Goal: Task Accomplishment & Management: Manage account settings

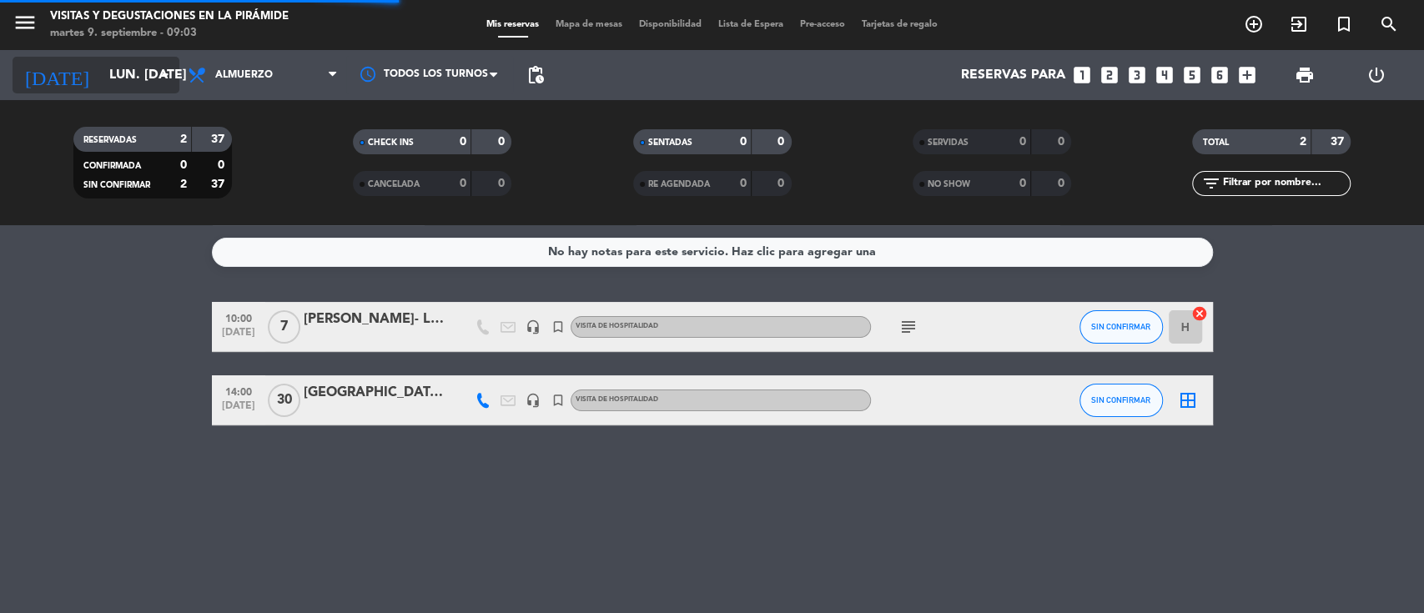
click at [118, 89] on input "lun. 22 sep." at bounding box center [189, 75] width 176 height 33
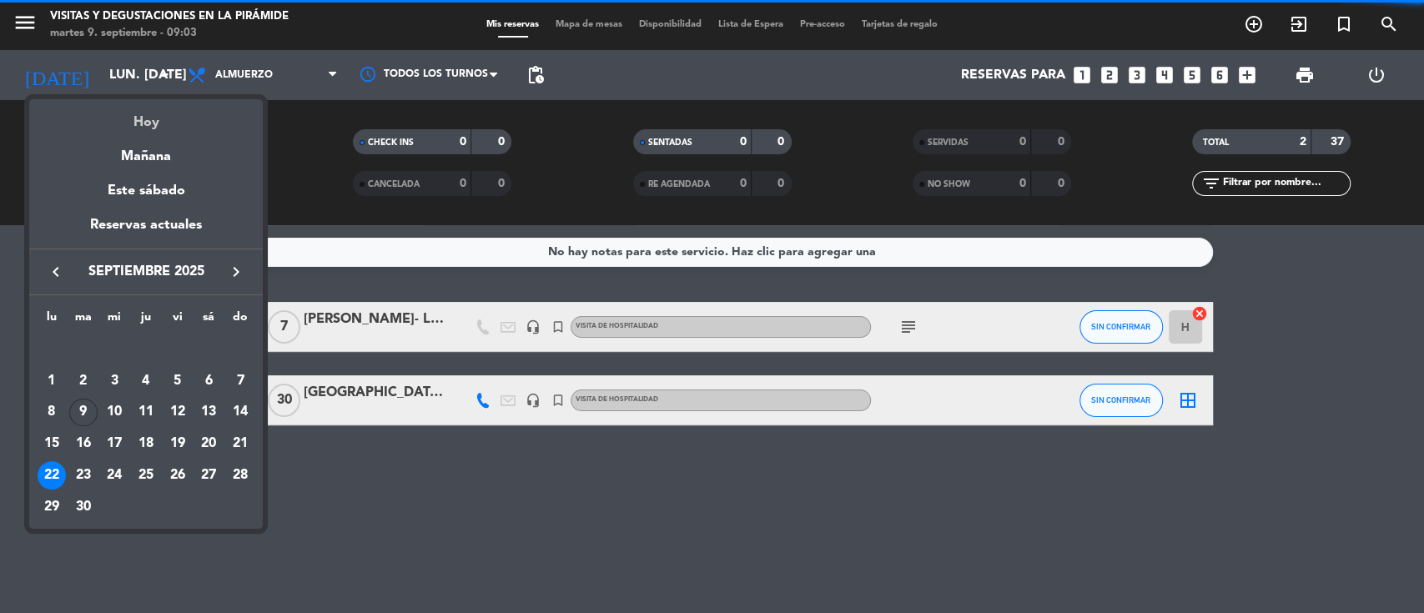
click at [147, 130] on div "Hoy" at bounding box center [146, 116] width 234 height 34
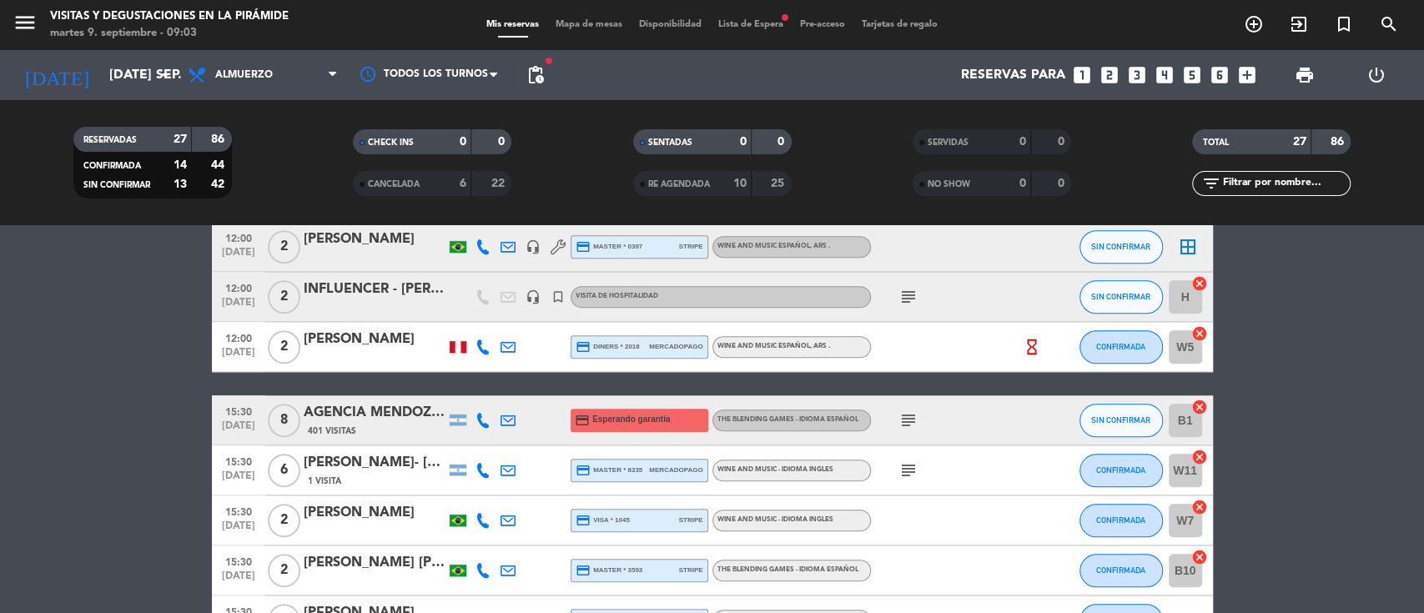
scroll to position [890, 0]
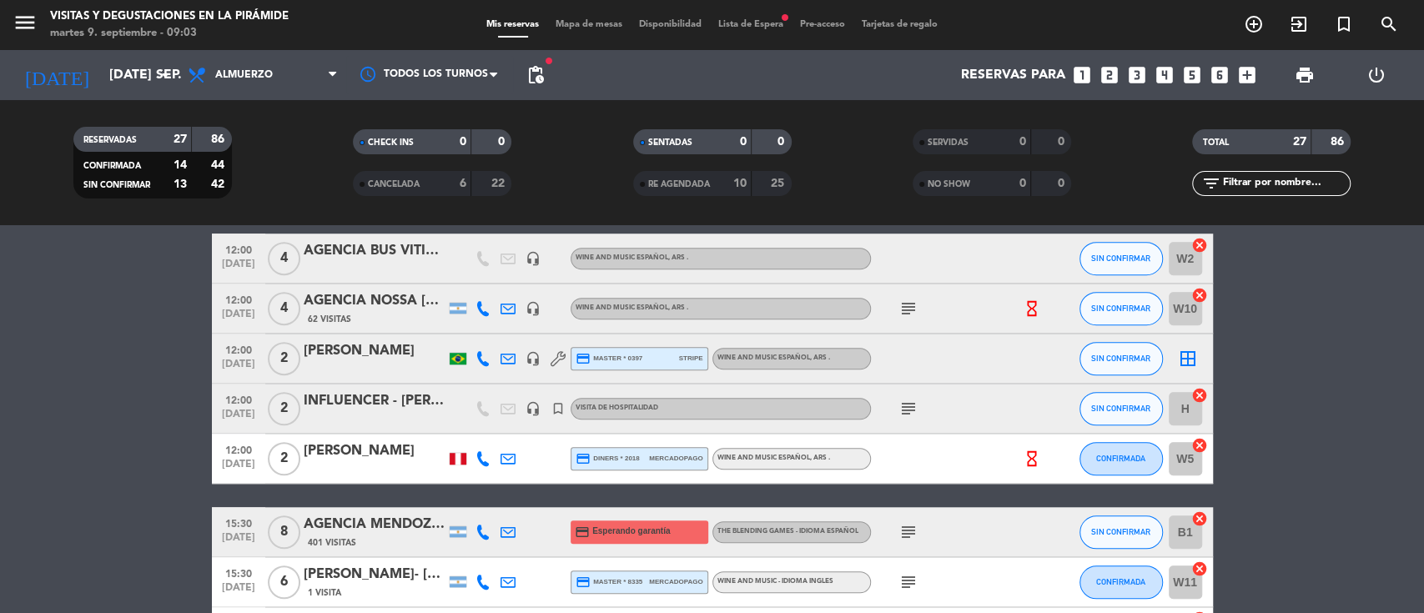
drag, startPoint x: 430, startPoint y: 345, endPoint x: 303, endPoint y: 360, distance: 127.7
click at [304, 360] on div "Fernanda Sevilhano" at bounding box center [375, 351] width 142 height 22
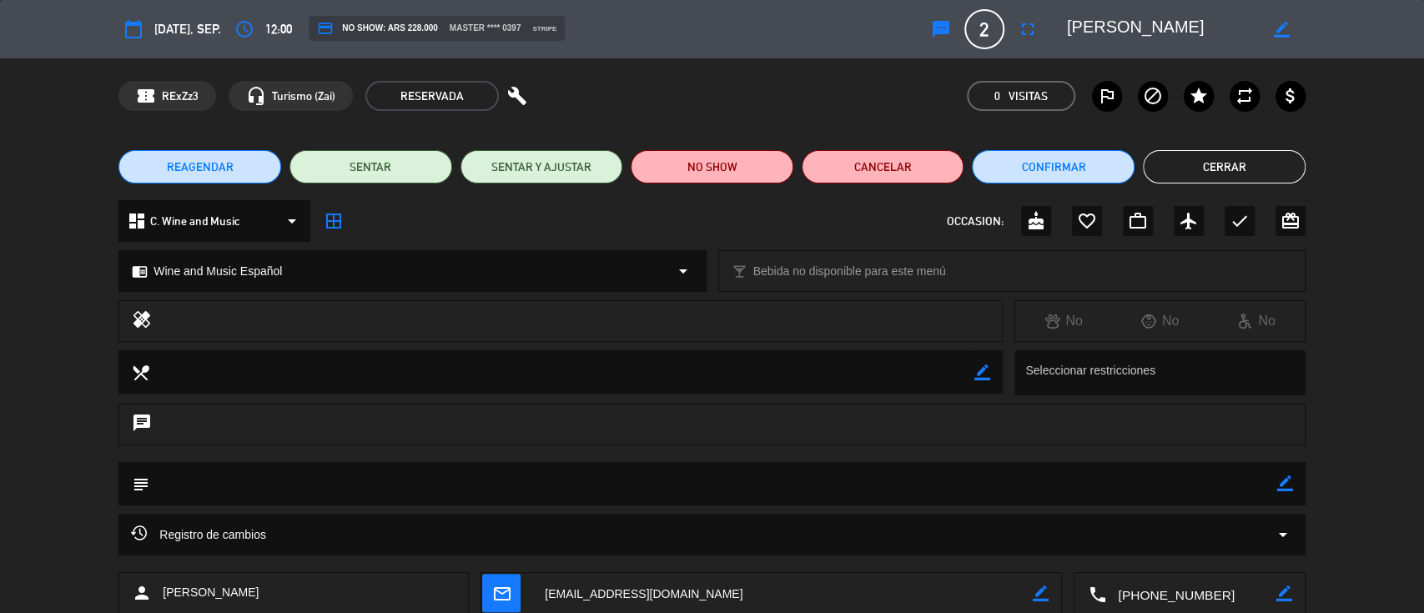
scroll to position [101, 0]
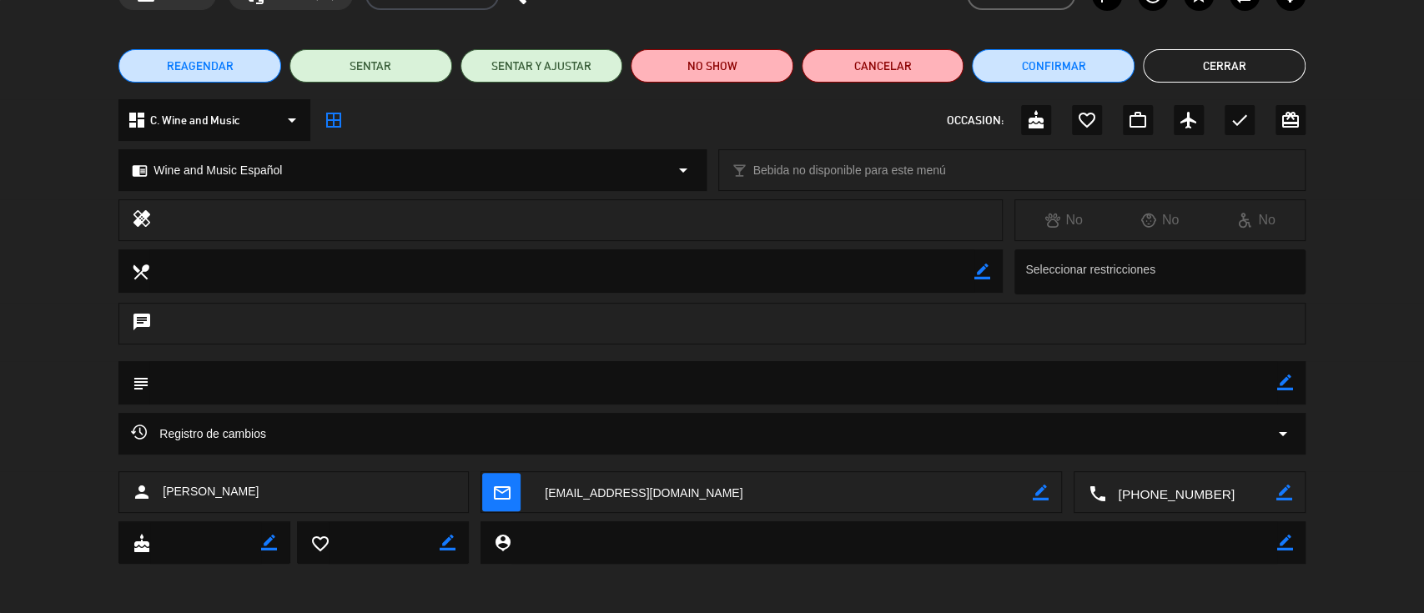
drag, startPoint x: 294, startPoint y: 492, endPoint x: 196, endPoint y: 495, distance: 97.7
click at [153, 459] on div "person Fernanda Sevilhano" at bounding box center [293, 492] width 350 height 42
copy div "Fernanda Sevilhano"
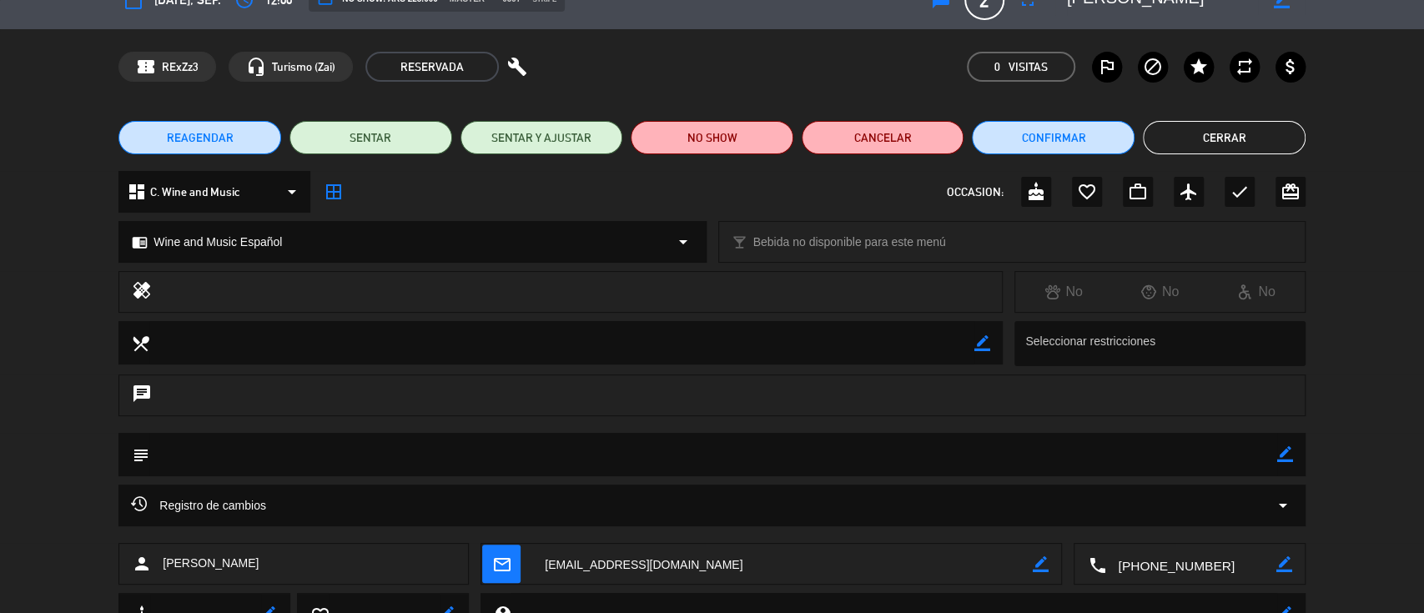
scroll to position [0, 0]
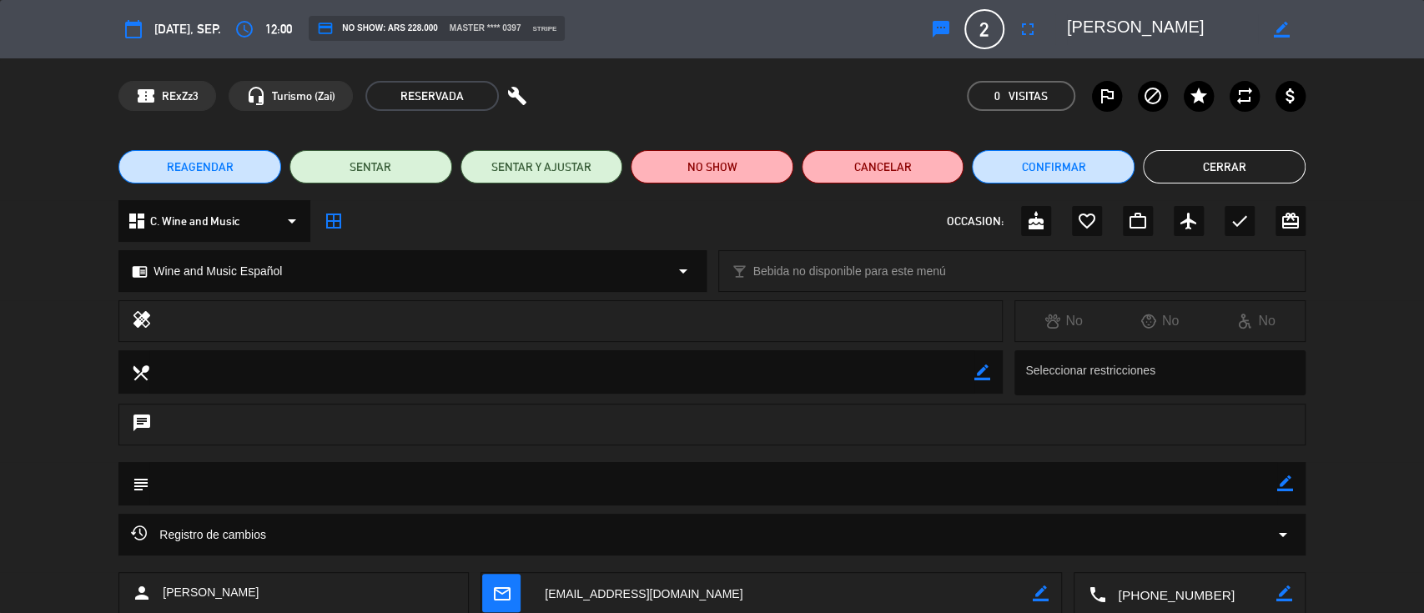
drag, startPoint x: 1198, startPoint y: 159, endPoint x: 1166, endPoint y: 170, distance: 33.5
click at [1067, 157] on button "Cerrar" at bounding box center [1224, 166] width 163 height 33
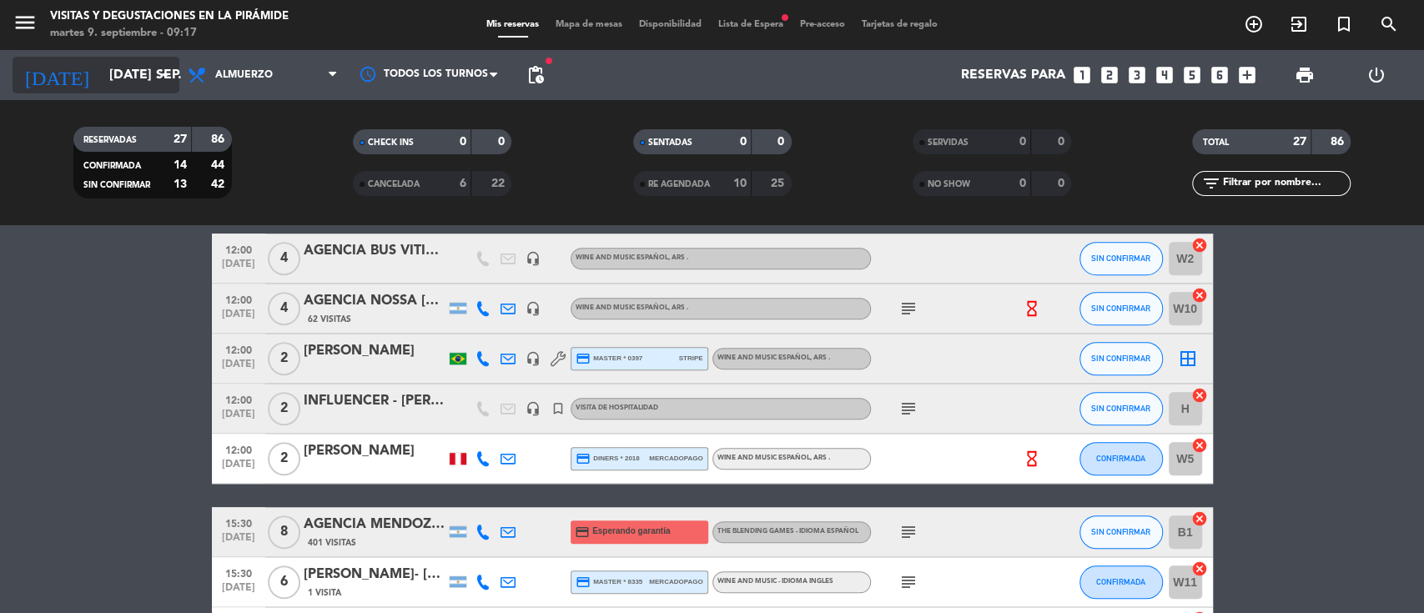
click at [130, 65] on input "mar. 9 sep." at bounding box center [189, 75] width 176 height 33
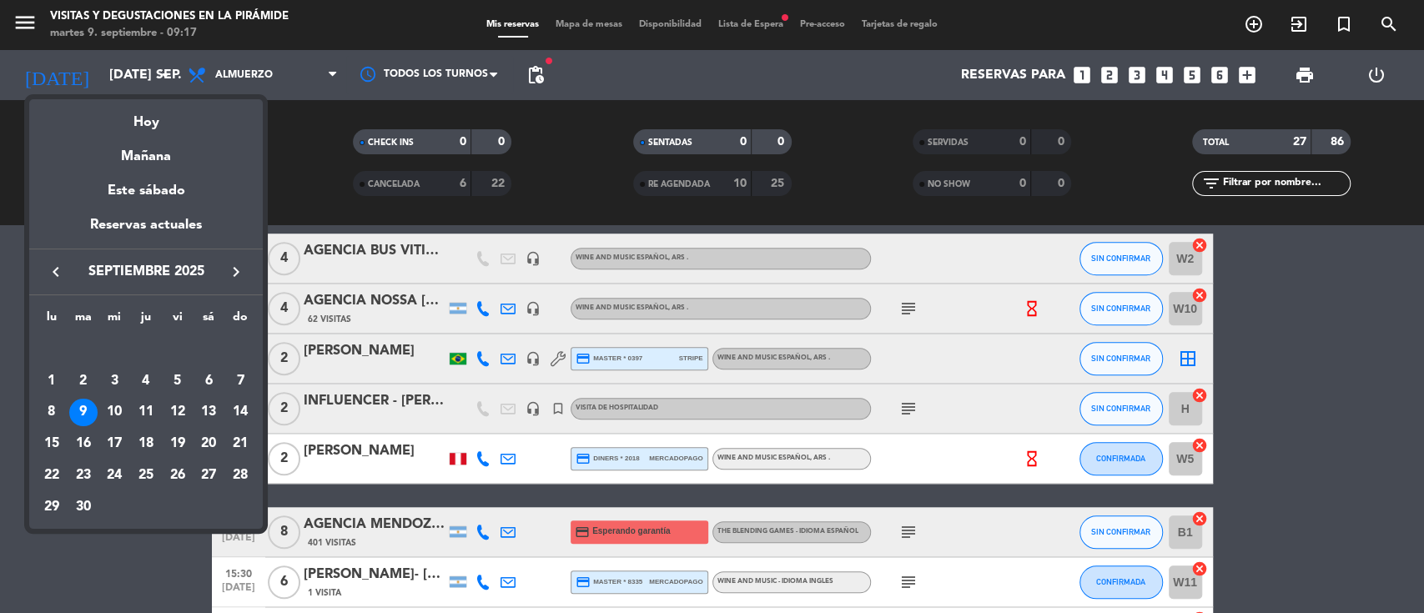
click at [143, 406] on div "11" at bounding box center [146, 413] width 28 height 28
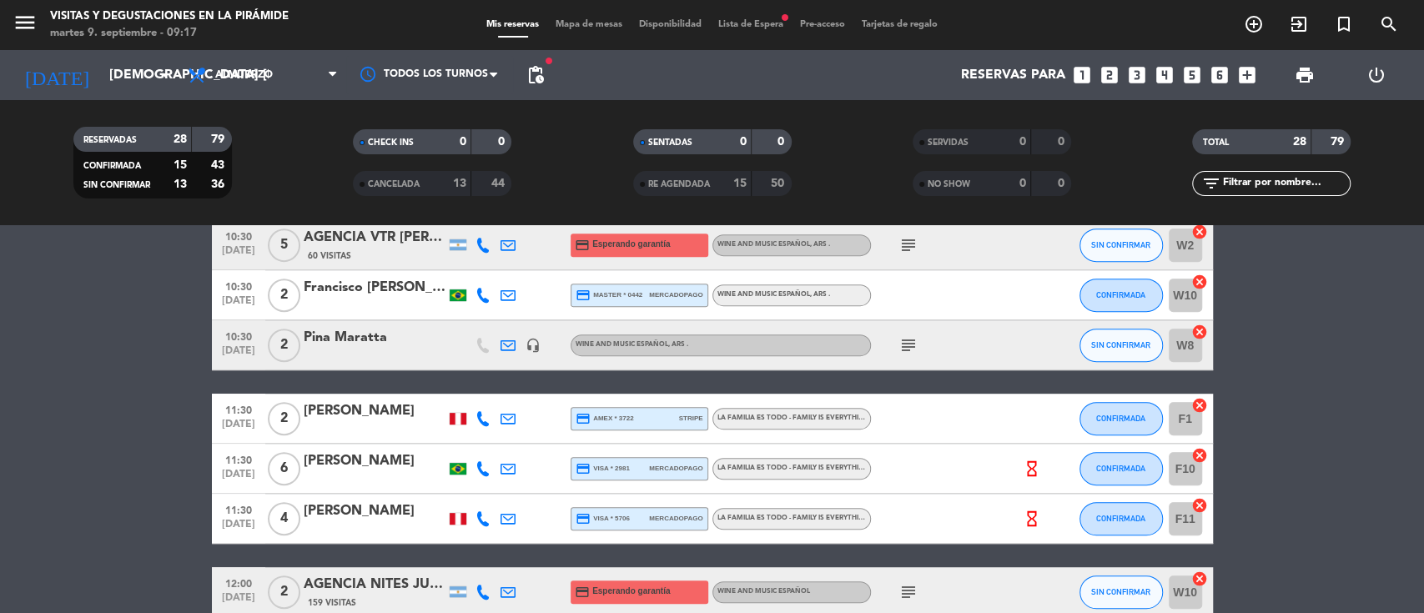
scroll to position [445, 0]
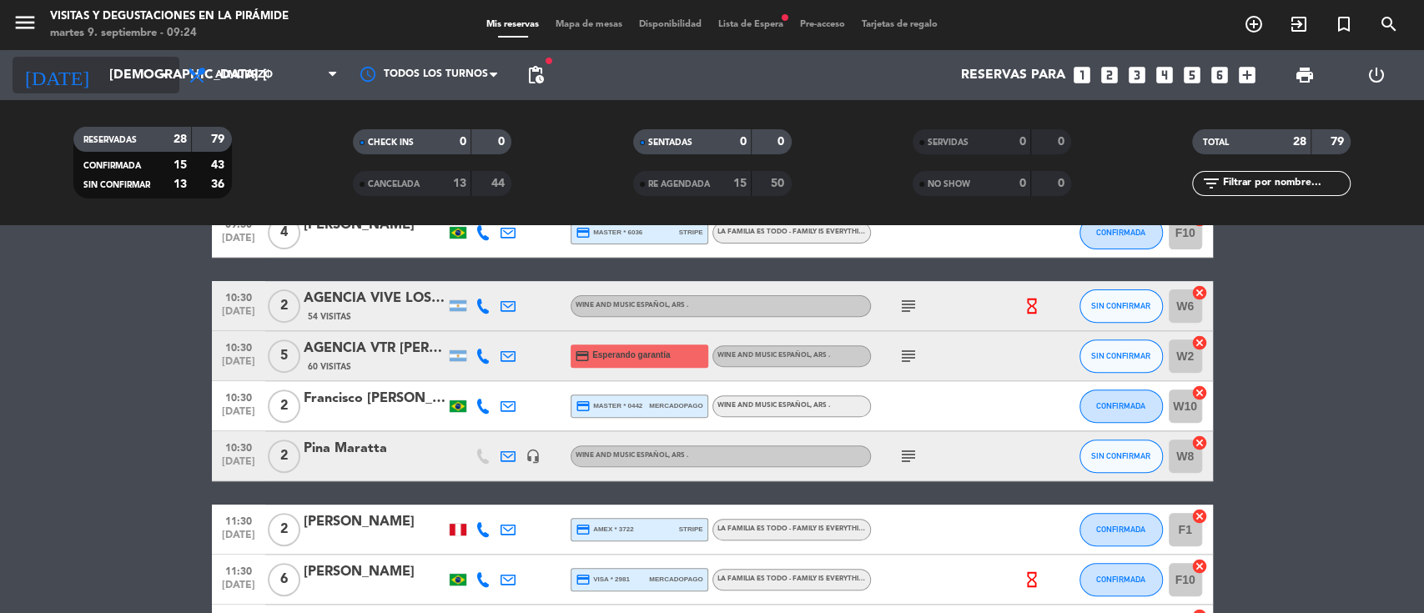
click at [104, 70] on input "jue. 11 sep." at bounding box center [189, 75] width 176 height 33
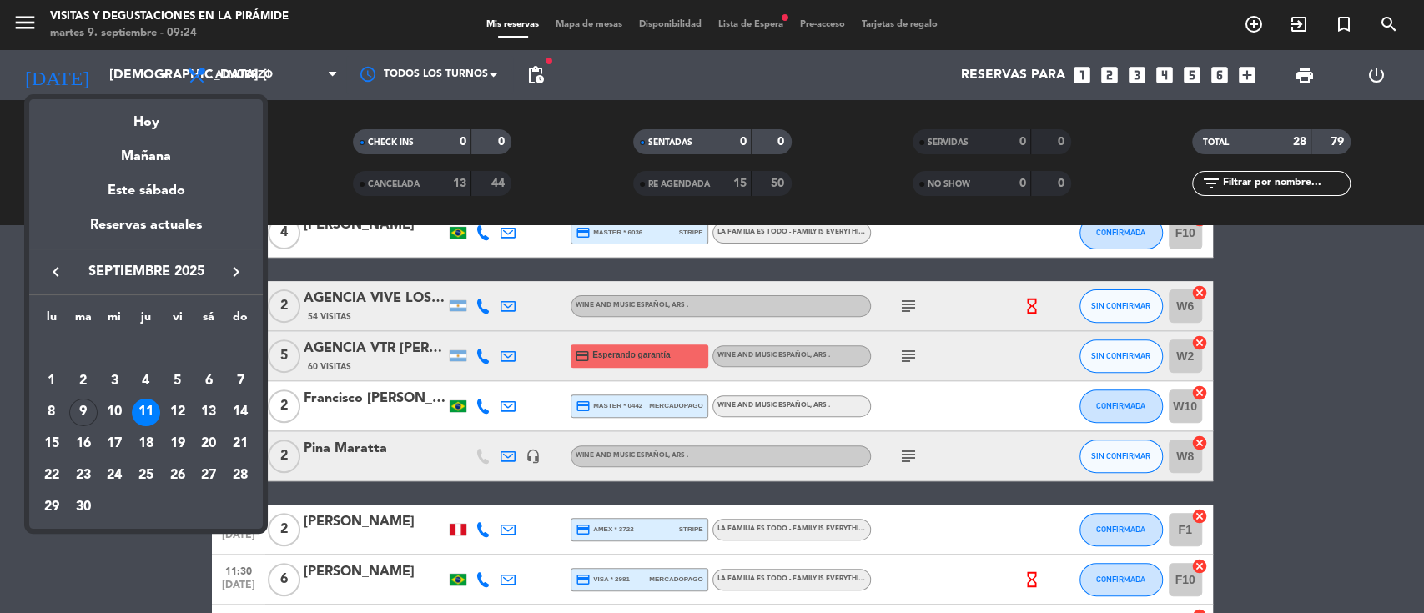
click at [235, 273] on icon "keyboard_arrow_right" at bounding box center [236, 272] width 20 height 20
click at [208, 415] on div "11" at bounding box center [208, 413] width 28 height 28
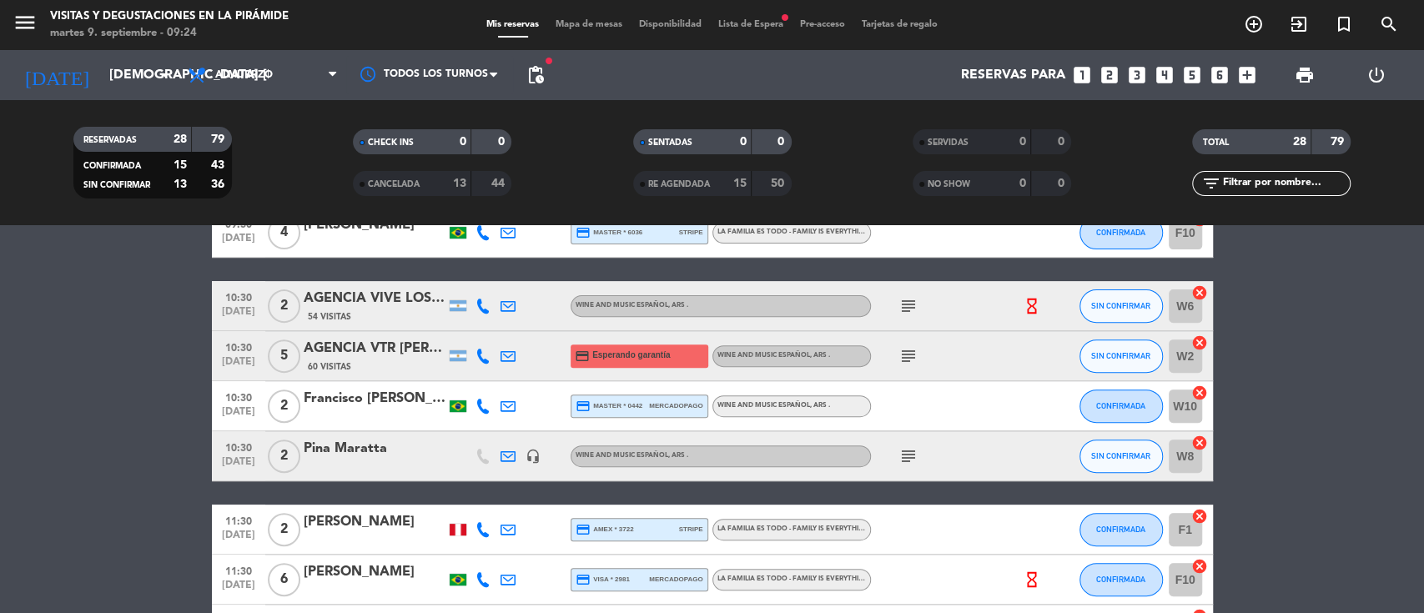
type input "sáb. [DATE]"
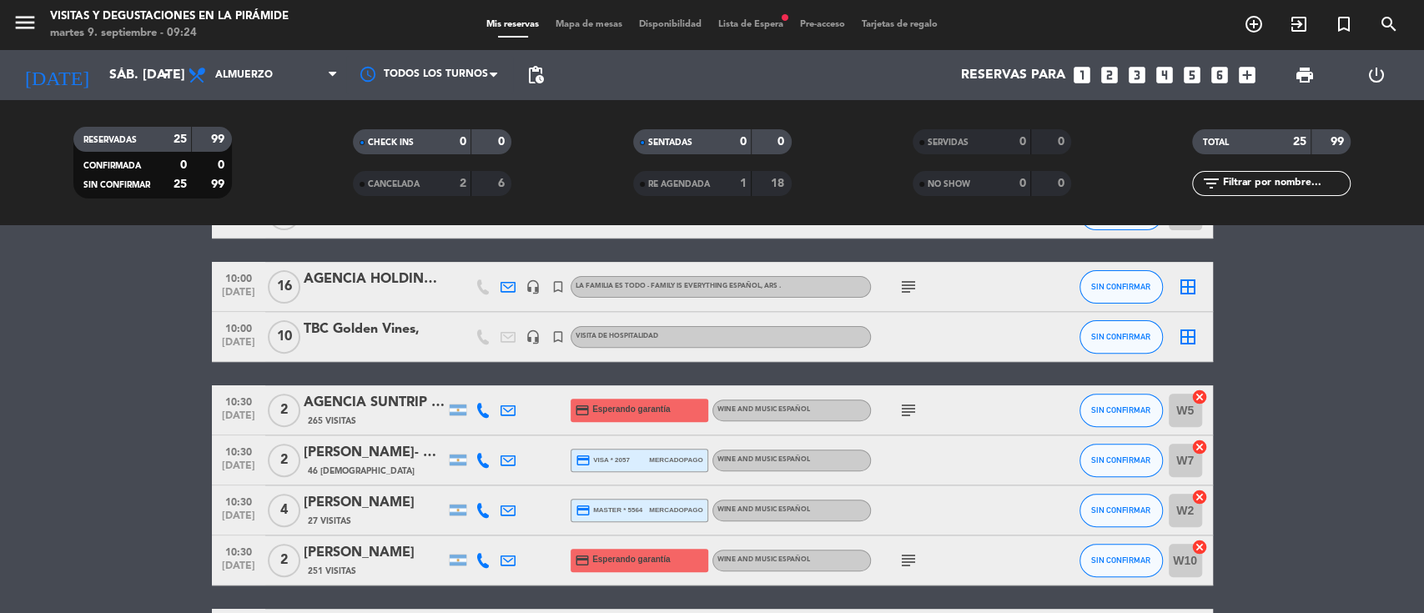
scroll to position [445, 0]
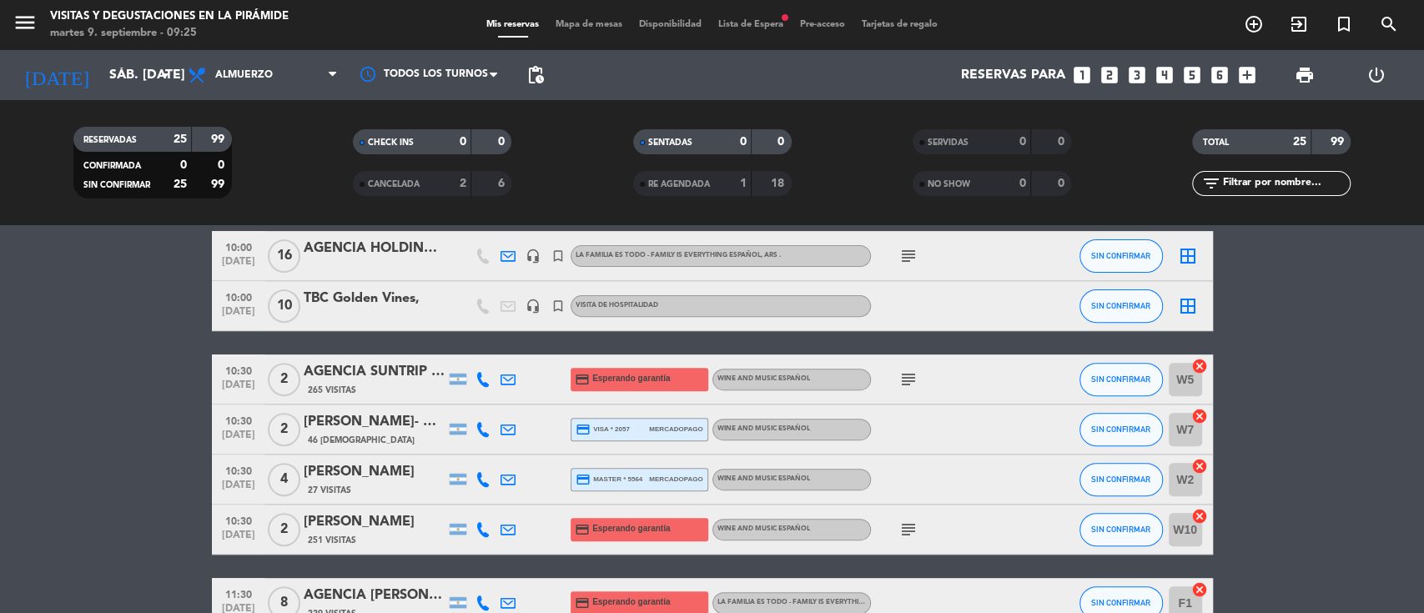
click at [507, 476] on icon at bounding box center [508, 479] width 15 height 15
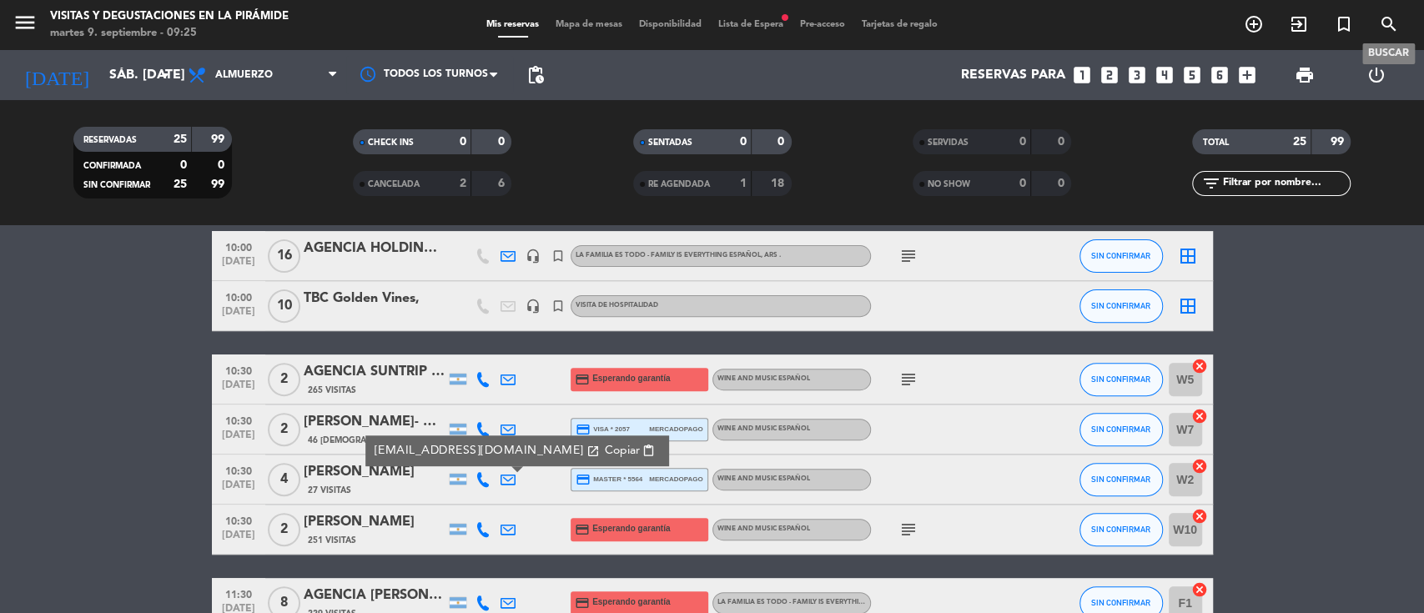
click at [1391, 29] on icon "search" at bounding box center [1389, 24] width 20 height 20
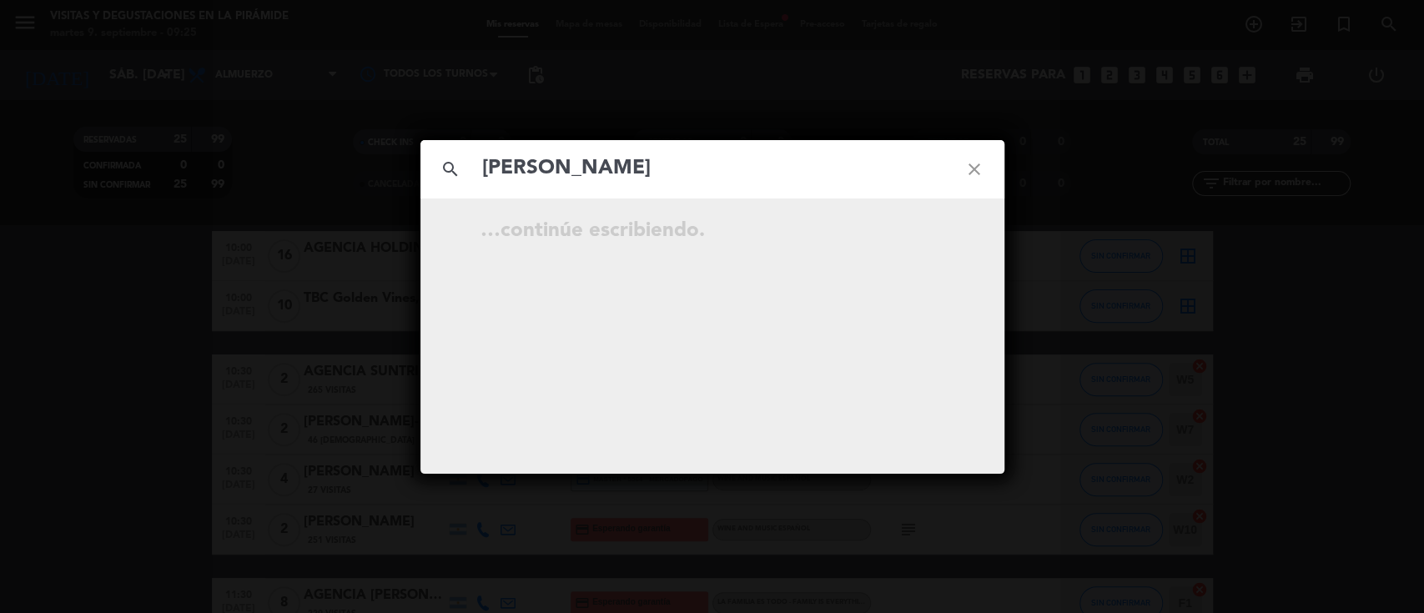
type input "[PERSON_NAME]"
click at [942, 234] on div "[DATE] 10:30 4 [PERSON_NAME] Reservada open_in_new" at bounding box center [712, 233] width 467 height 28
click at [936, 227] on icon "open_in_new" at bounding box center [933, 234] width 20 height 20
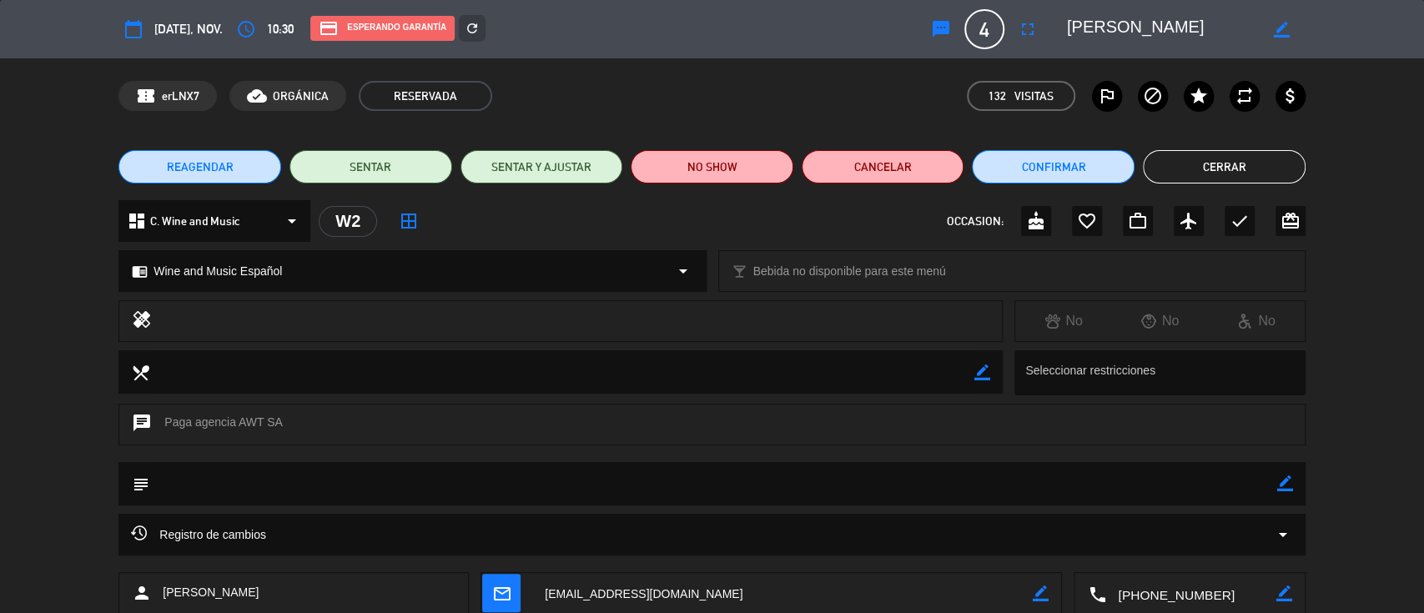
click at [1278, 30] on icon "border_color" at bounding box center [1282, 30] width 16 height 16
click at [1068, 28] on textarea at bounding box center [1162, 29] width 191 height 30
type textarea "AGENCIA ARGENTINA WINE TOUR -[PERSON_NAME]"
click at [1279, 28] on icon at bounding box center [1282, 30] width 16 height 16
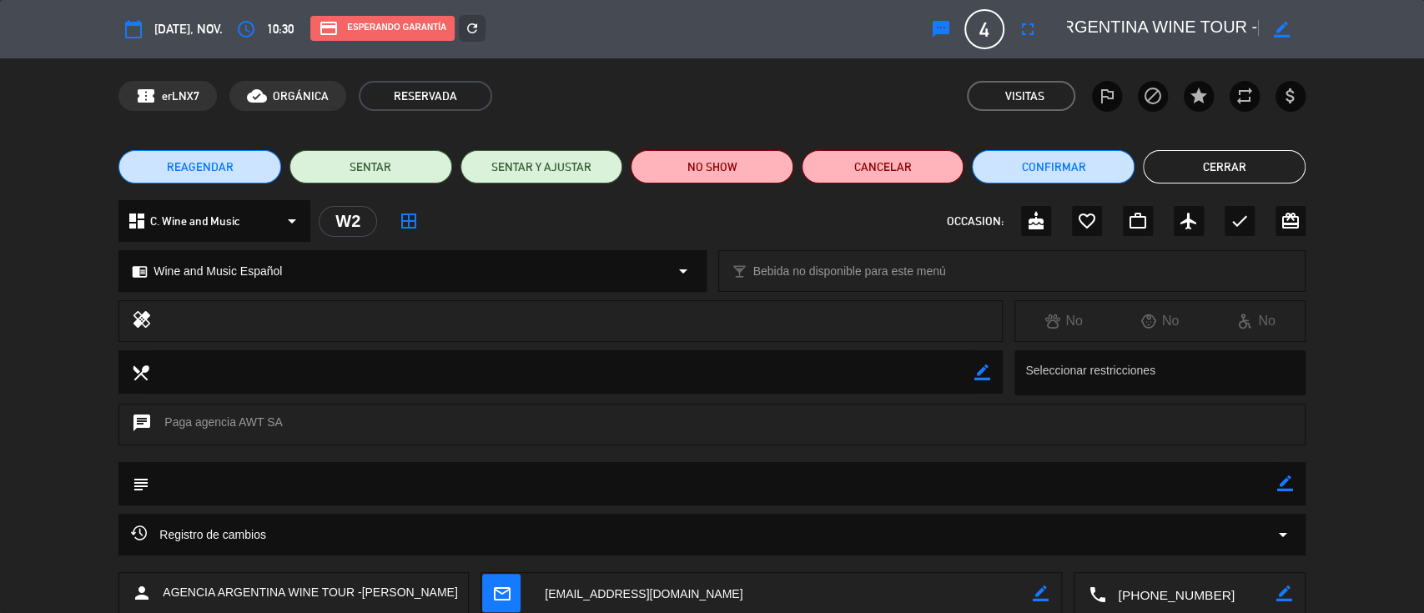
click at [1279, 484] on icon "border_color" at bounding box center [1286, 484] width 16 height 16
click at [1183, 479] on textarea at bounding box center [713, 483] width 1128 height 43
click at [1274, 484] on textarea at bounding box center [713, 483] width 1128 height 43
click at [1282, 487] on icon at bounding box center [1286, 484] width 16 height 16
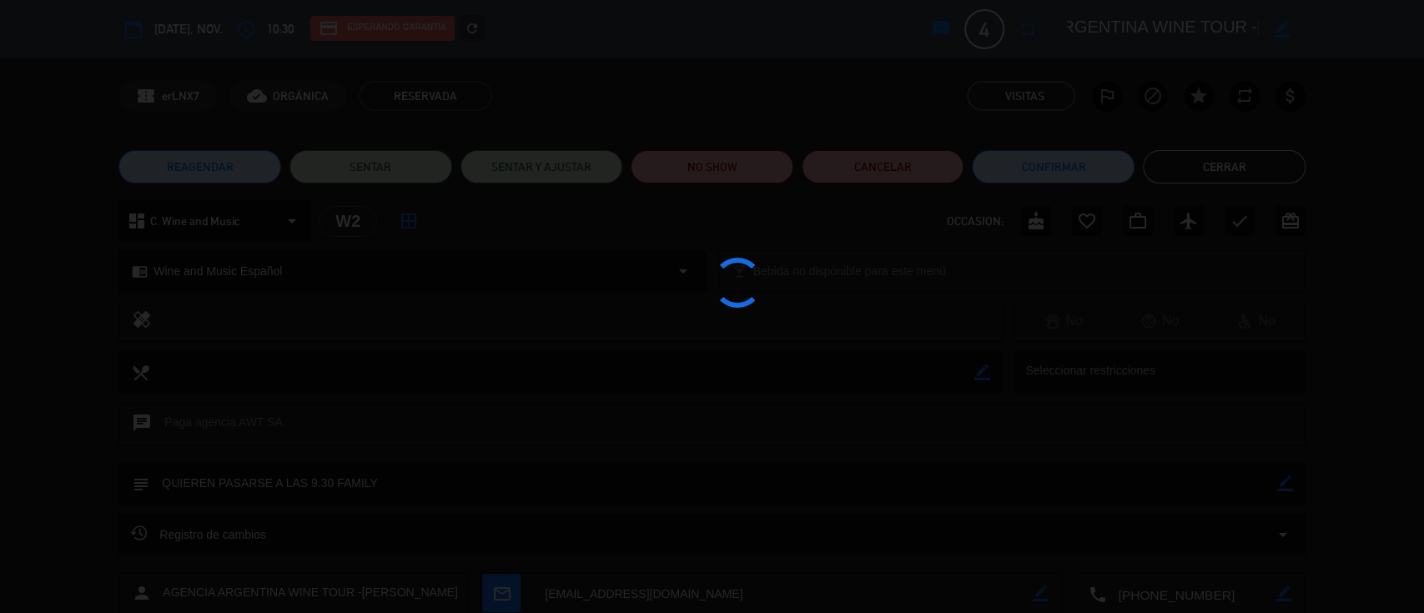
type textarea "QUIEREN PASARSE A LAS 9.30 FAMILY"
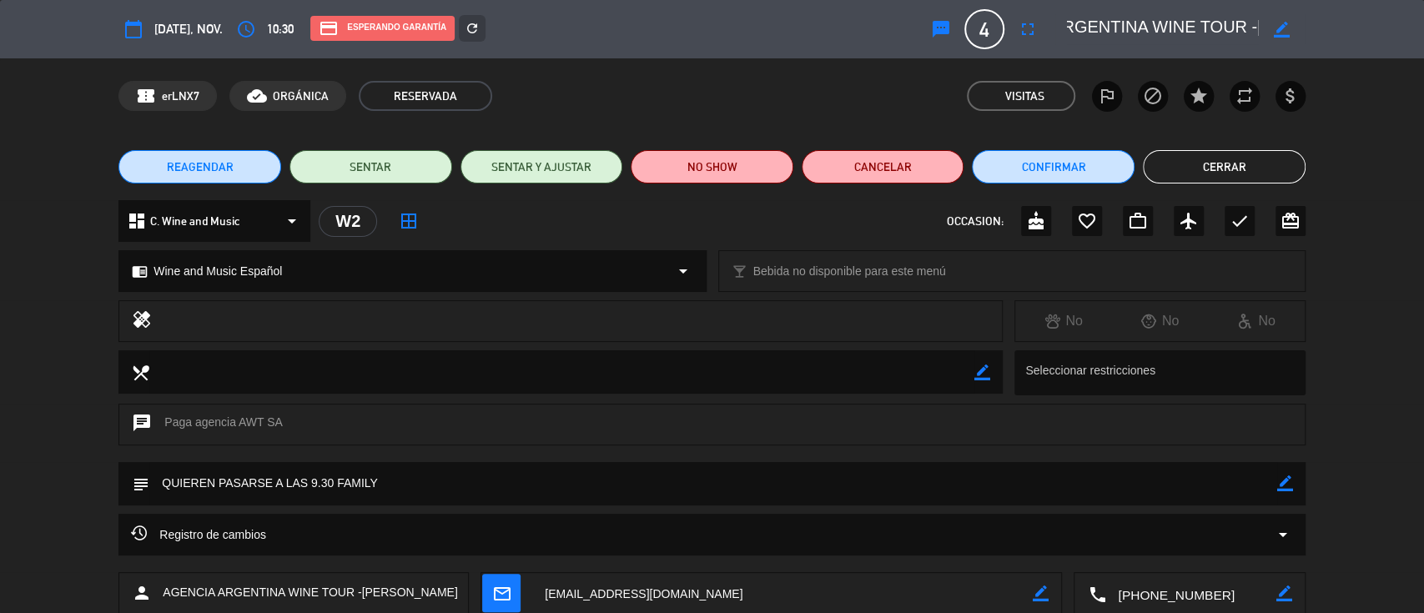
drag, startPoint x: 1228, startPoint y: 173, endPoint x: 1108, endPoint y: 188, distance: 120.3
click at [1228, 174] on button "Cerrar" at bounding box center [1224, 166] width 163 height 33
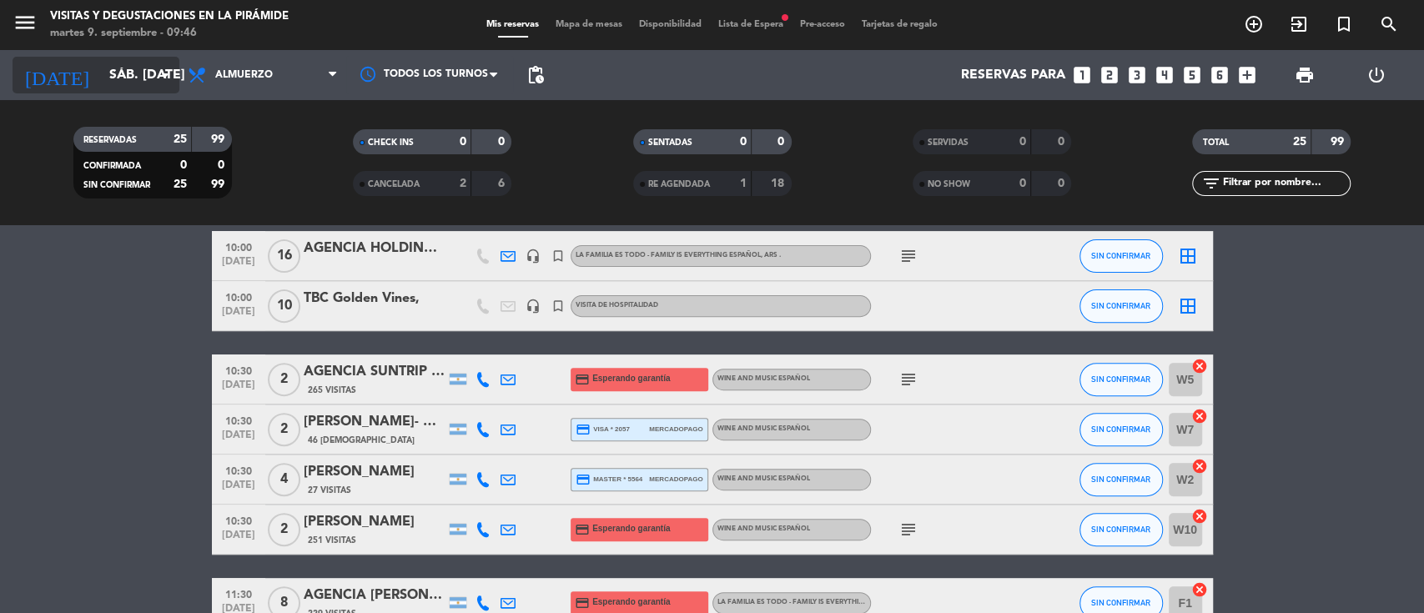
click at [101, 82] on input "sáb. [DATE]" at bounding box center [189, 75] width 176 height 33
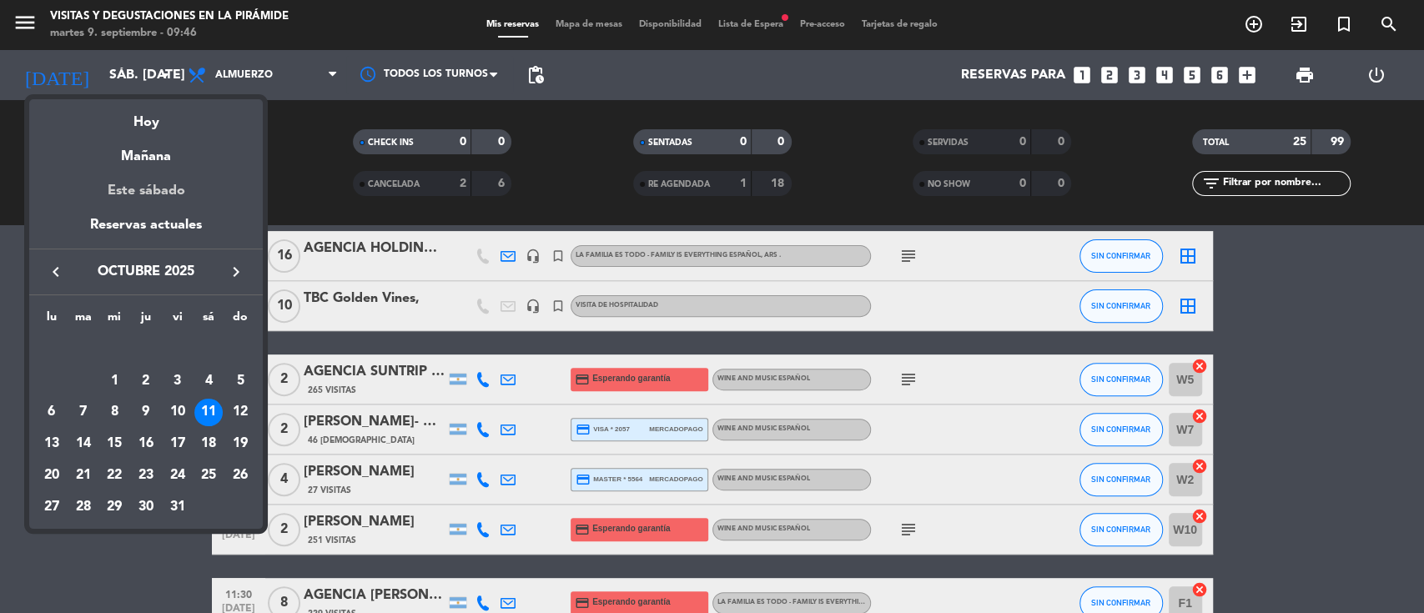
click at [144, 194] on div "Este sábado" at bounding box center [146, 191] width 234 height 47
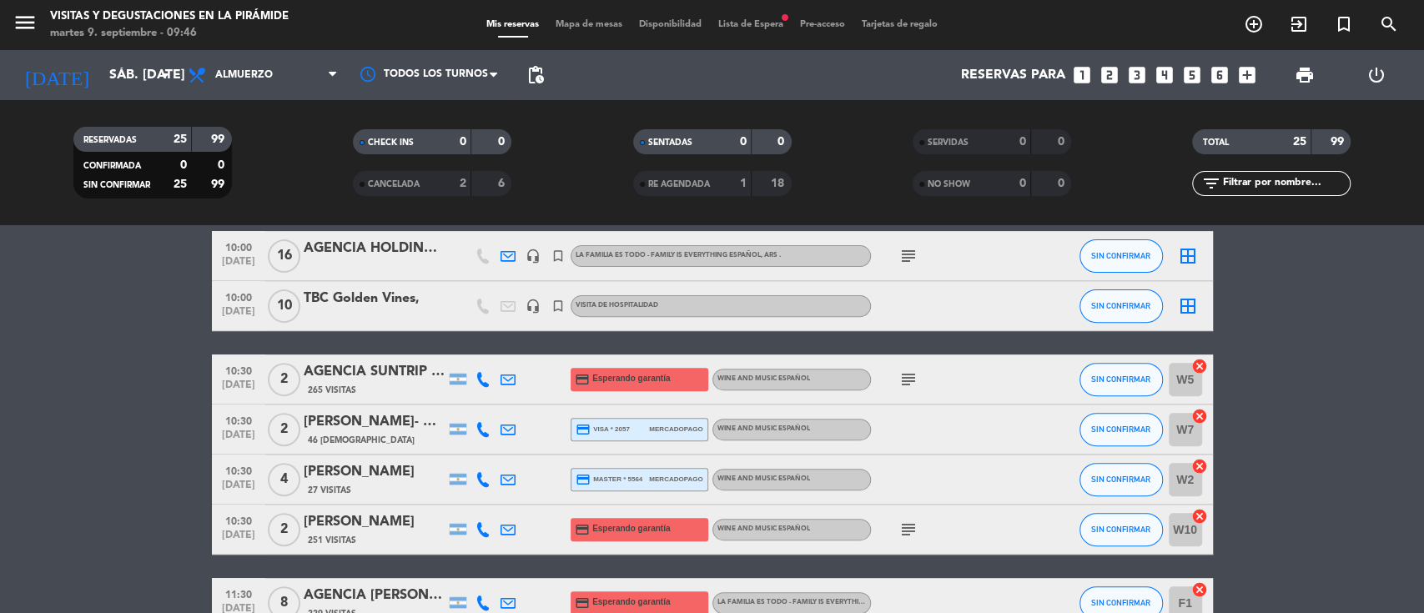
type input "sáb. [DATE]"
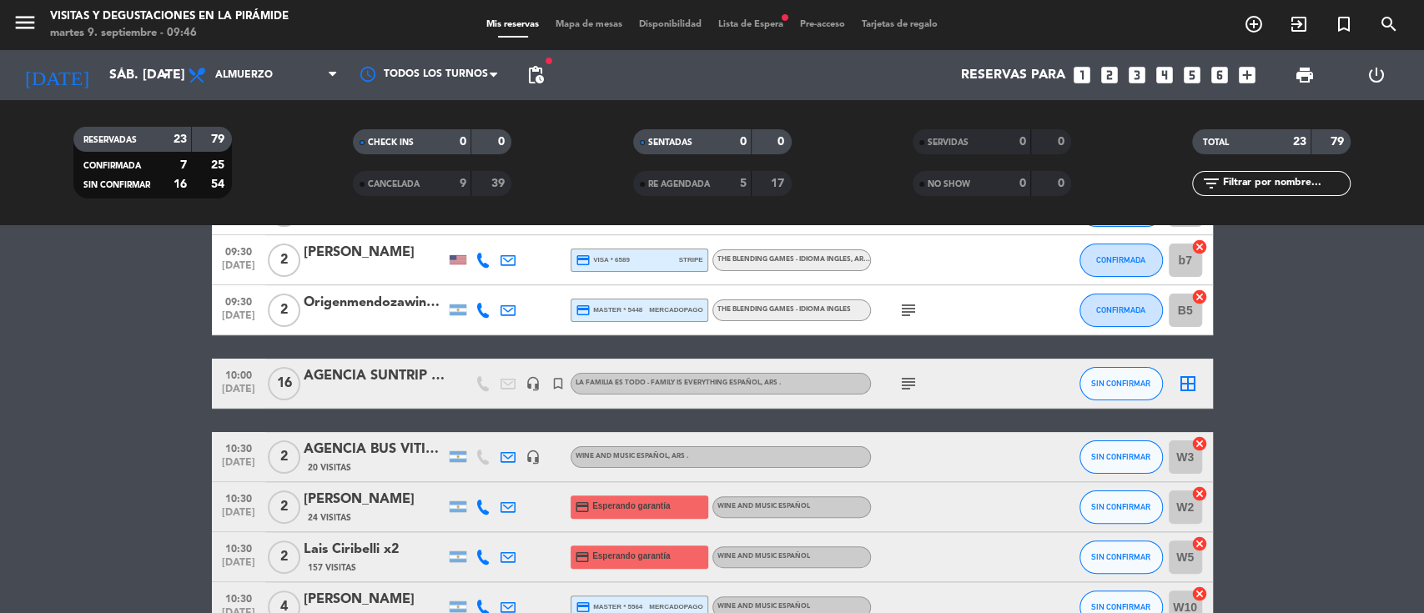
scroll to position [334, 0]
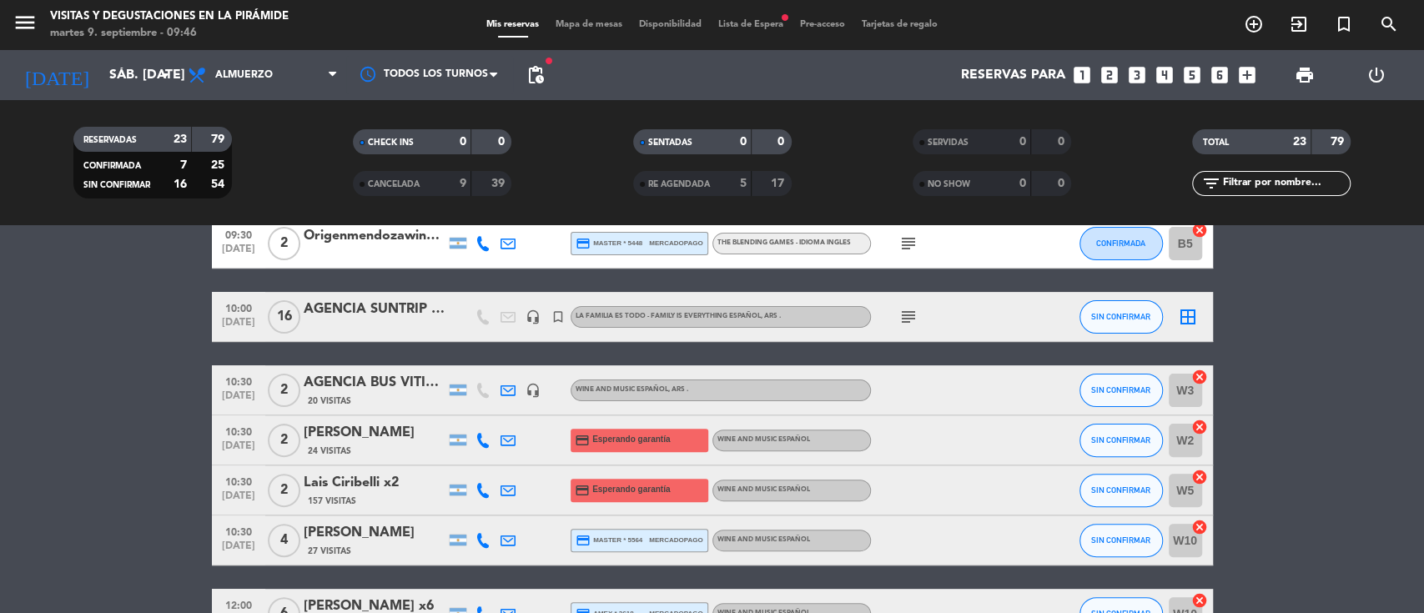
click at [727, 25] on span "Lista de Espera fiber_manual_record" at bounding box center [751, 24] width 82 height 9
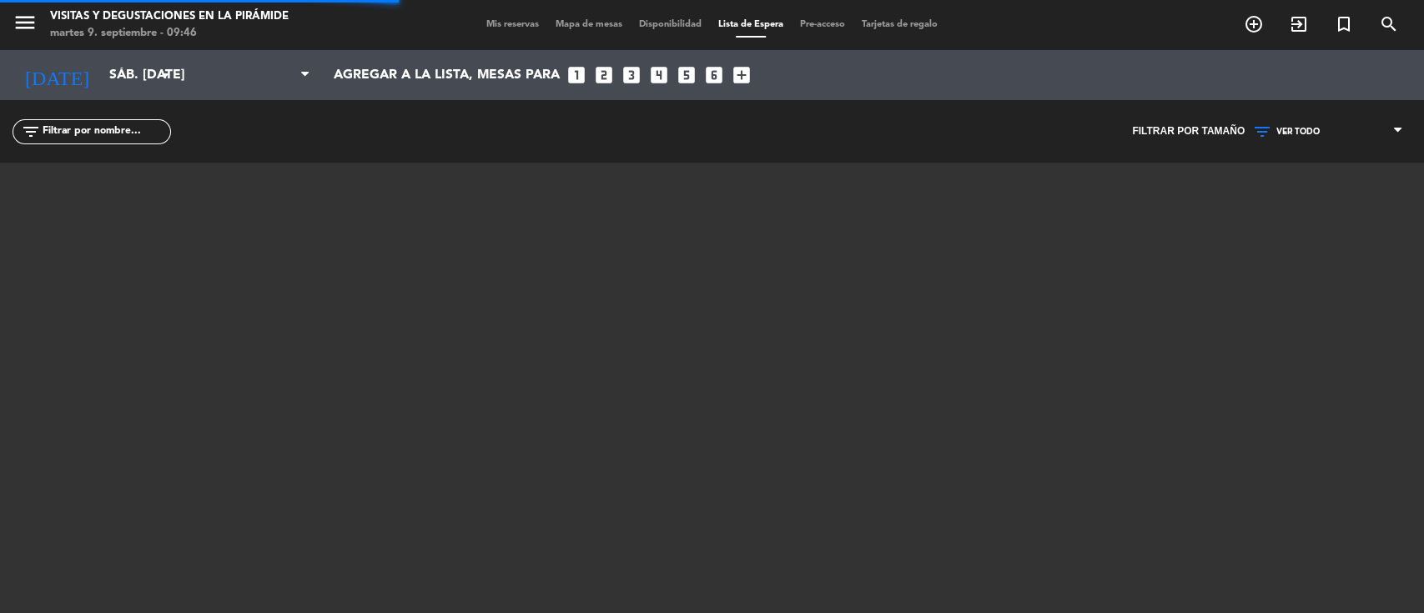
click at [126, 136] on input "text" at bounding box center [105, 132] width 129 height 18
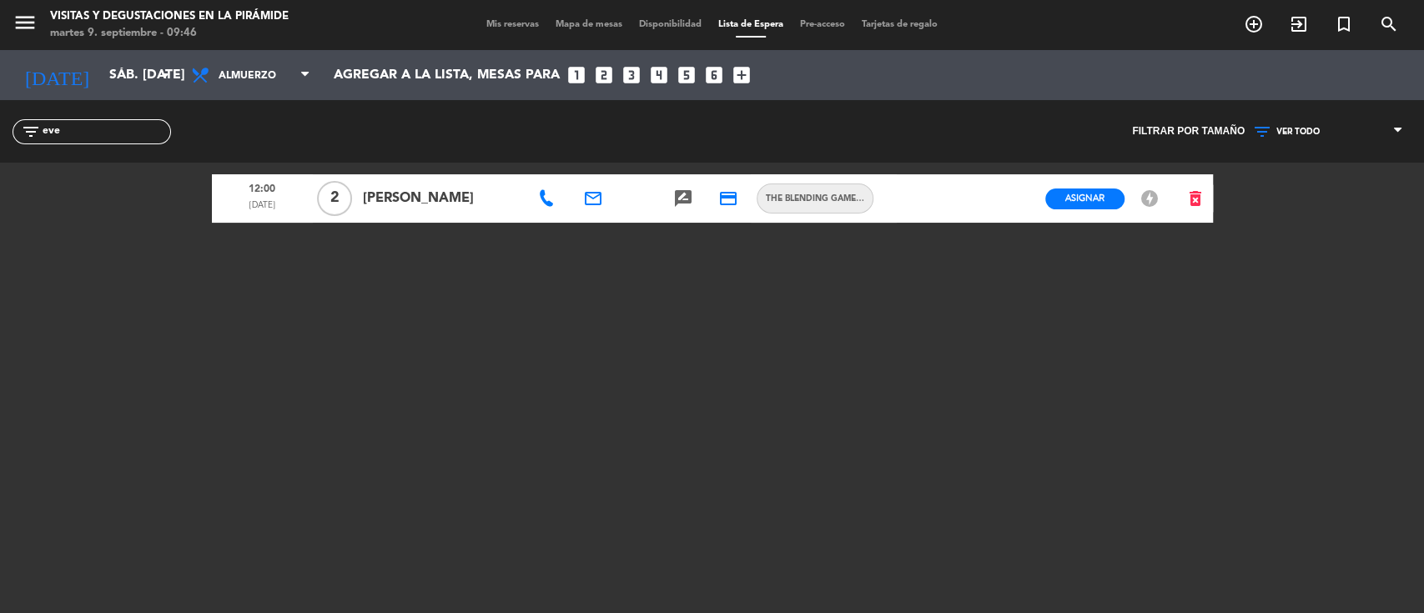
type input "eve"
click at [1084, 200] on span "Asignar" at bounding box center [1085, 198] width 39 height 13
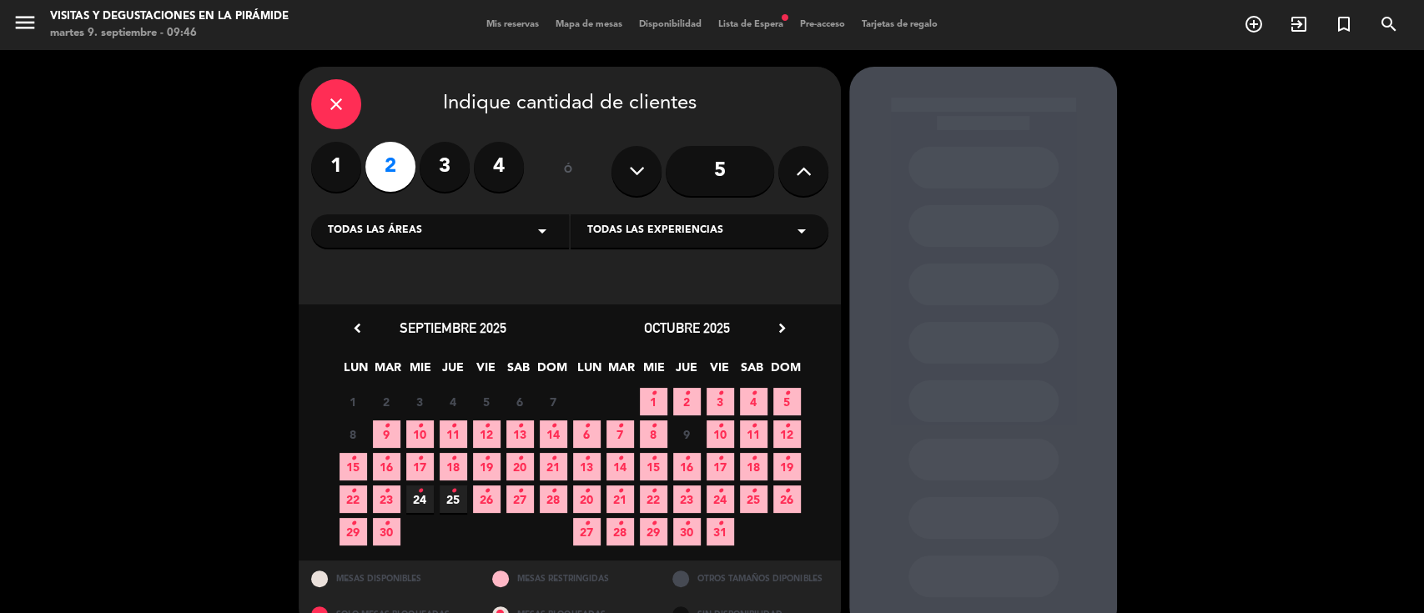
click at [519, 437] on icon "•" at bounding box center [520, 426] width 6 height 27
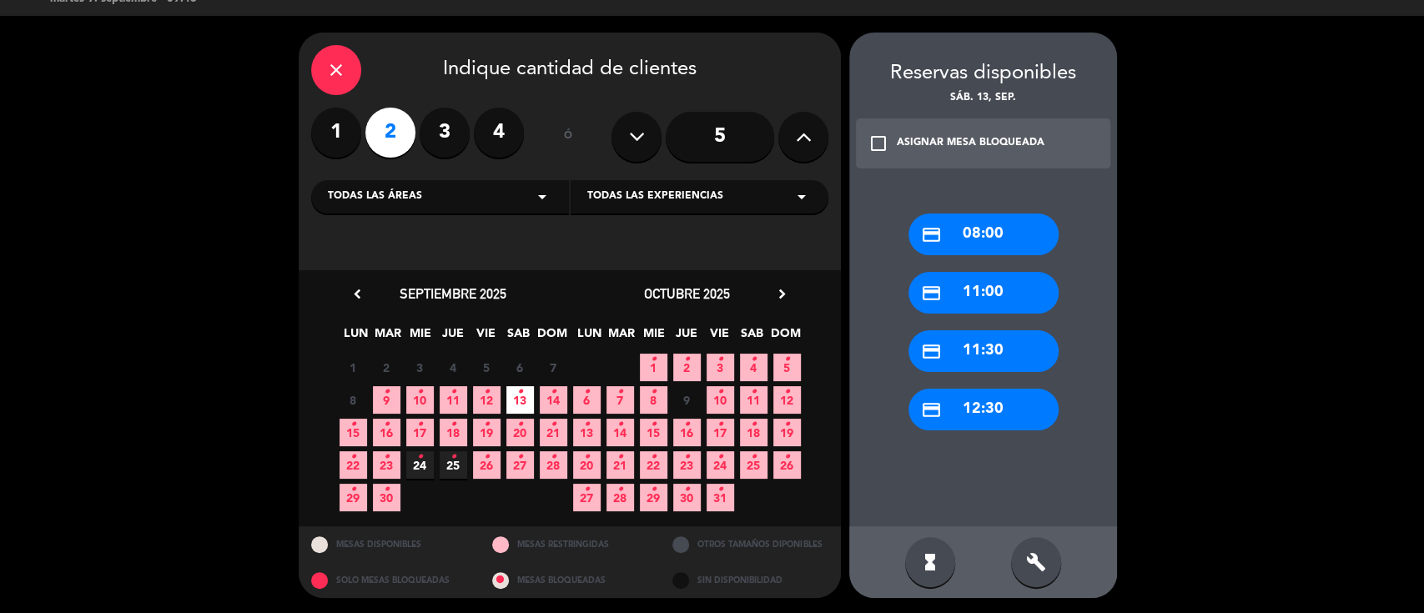
click at [1021, 569] on div "build" at bounding box center [1036, 562] width 50 height 50
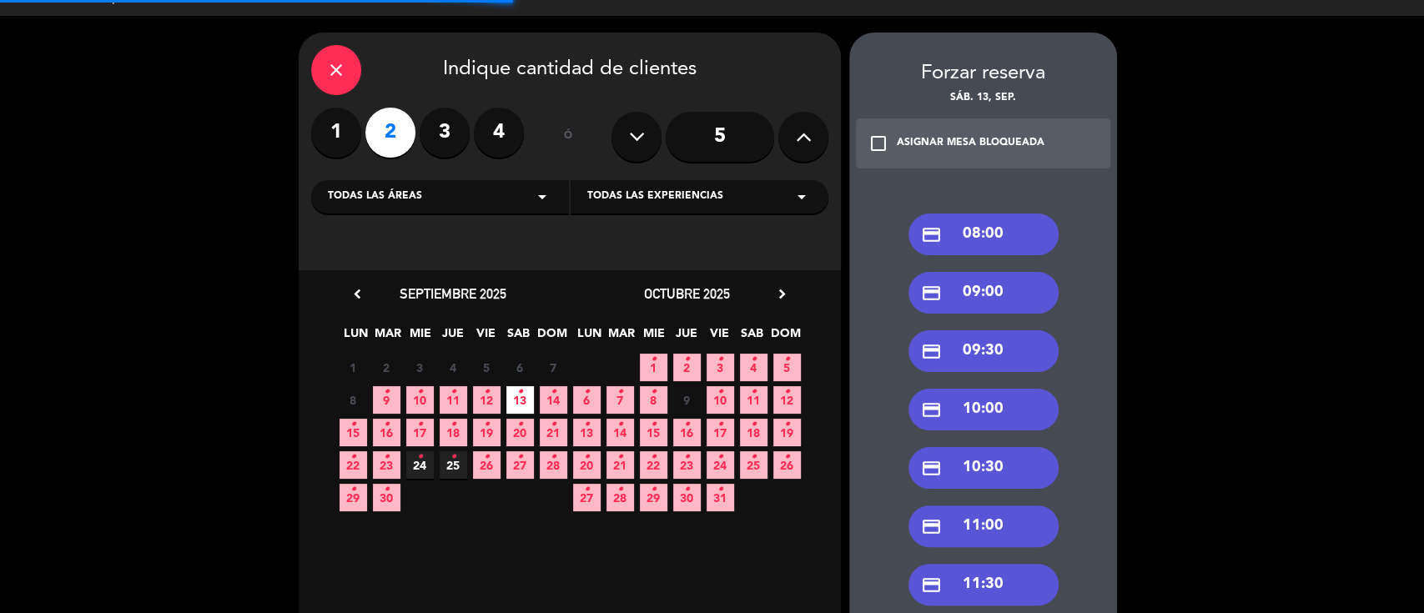
scroll to position [146, 0]
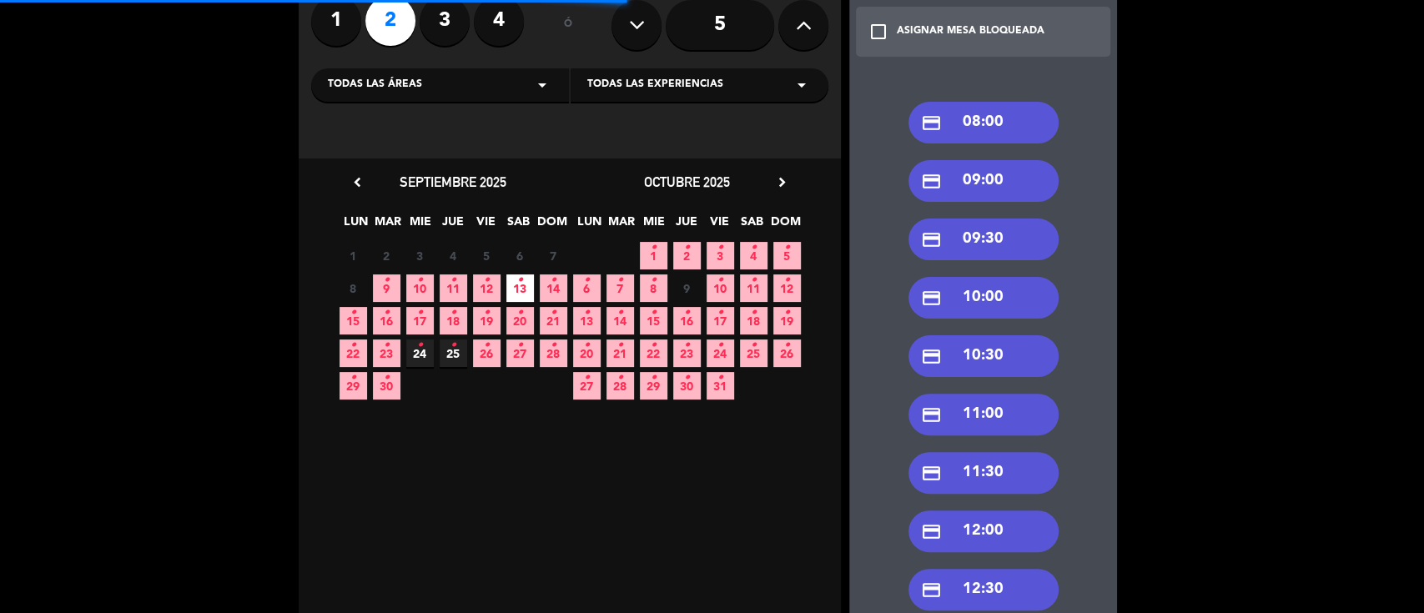
click at [981, 525] on div "credit_card 12:00" at bounding box center [984, 532] width 150 height 42
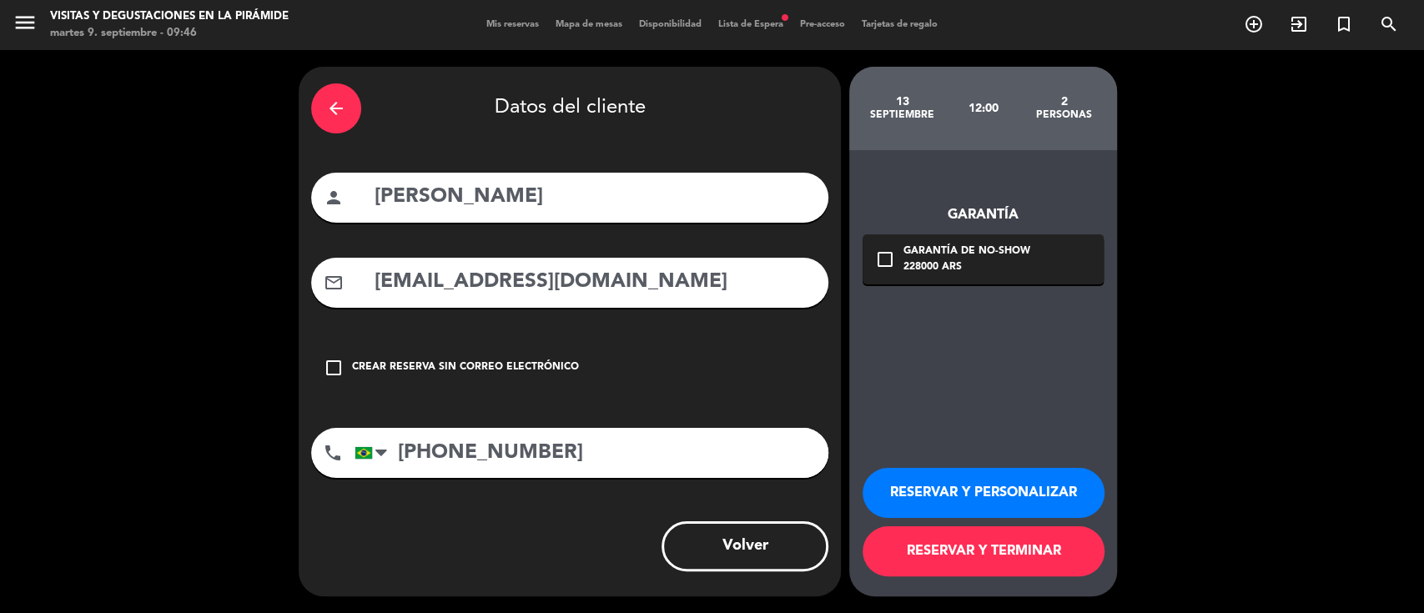
drag, startPoint x: 727, startPoint y: 295, endPoint x: 266, endPoint y: 288, distance: 460.7
click at [261, 285] on div "arrow_back Datos del cliente person [PERSON_NAME] mail_outline [EMAIL_ADDRESS][…" at bounding box center [712, 331] width 1424 height 563
click at [947, 491] on button "RESERVAR Y PERSONALIZAR" at bounding box center [984, 493] width 242 height 50
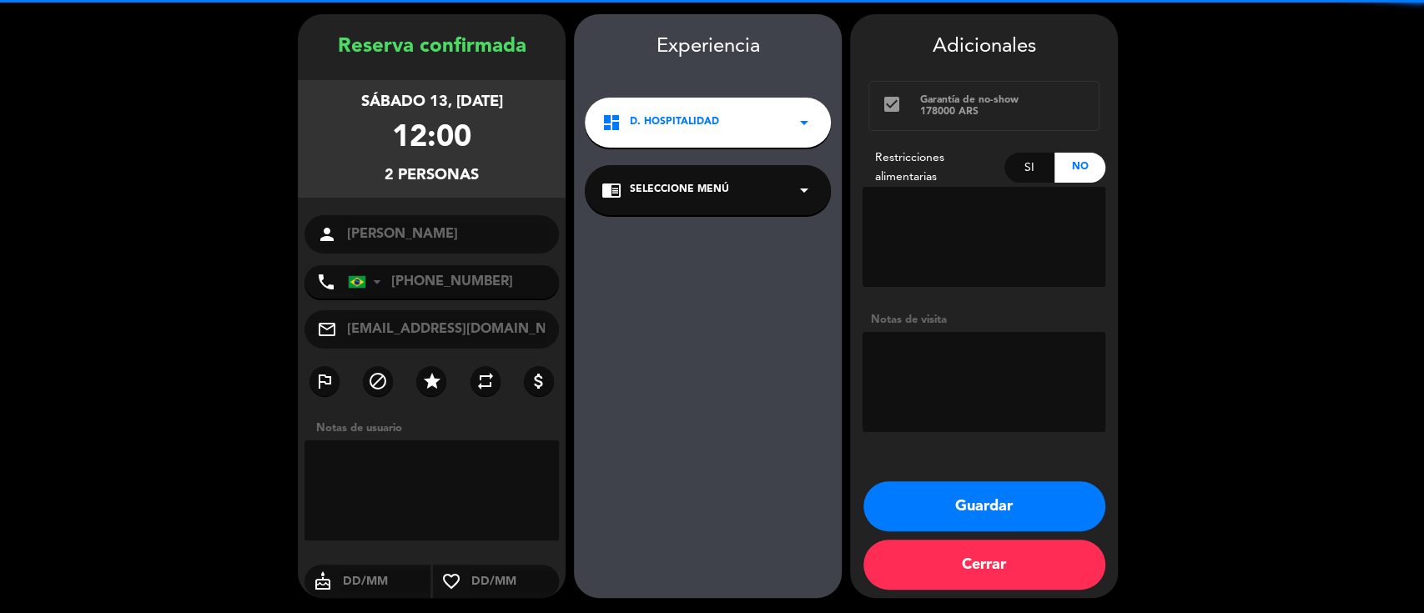
scroll to position [53, 0]
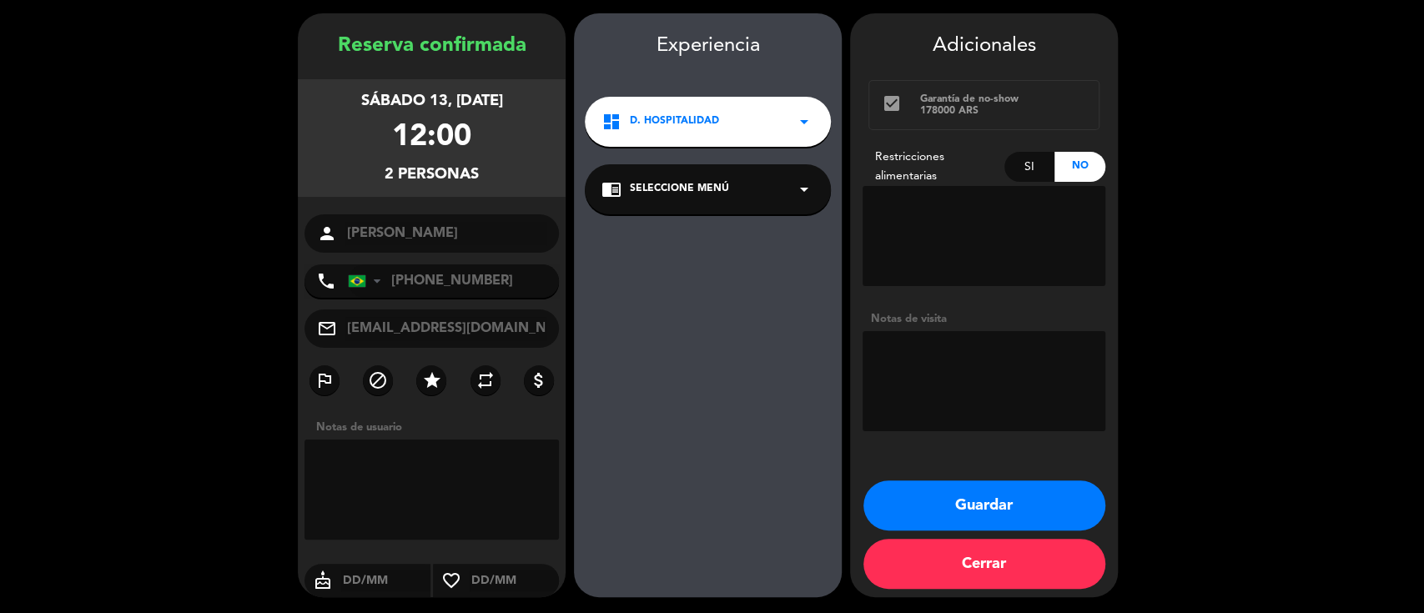
click at [728, 135] on div "dashboard D. Hospitalidad arrow_drop_down" at bounding box center [708, 122] width 246 height 50
click at [721, 298] on div "Experiencia dashboard D. Hospitalidad arrow_drop_down D. Hospitalidad chrome_re…" at bounding box center [708, 322] width 268 height 584
click at [952, 522] on button "Guardar" at bounding box center [985, 506] width 242 height 50
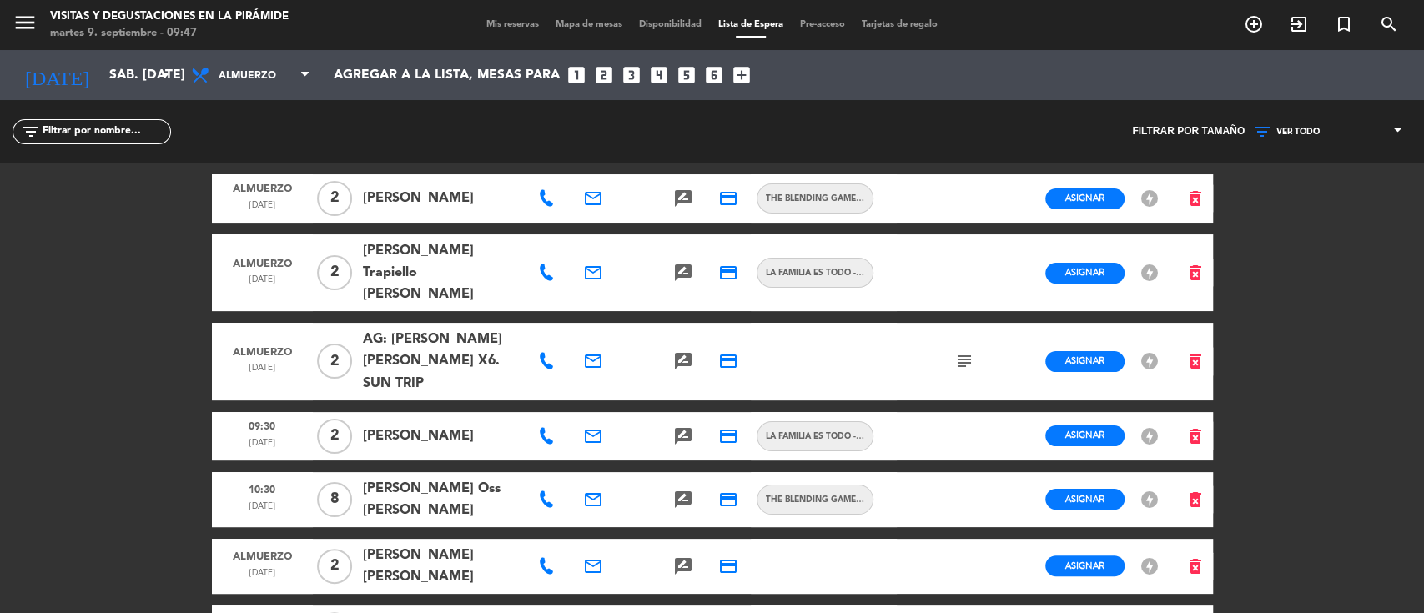
click at [485, 23] on span "Mis reservas" at bounding box center [512, 24] width 69 height 9
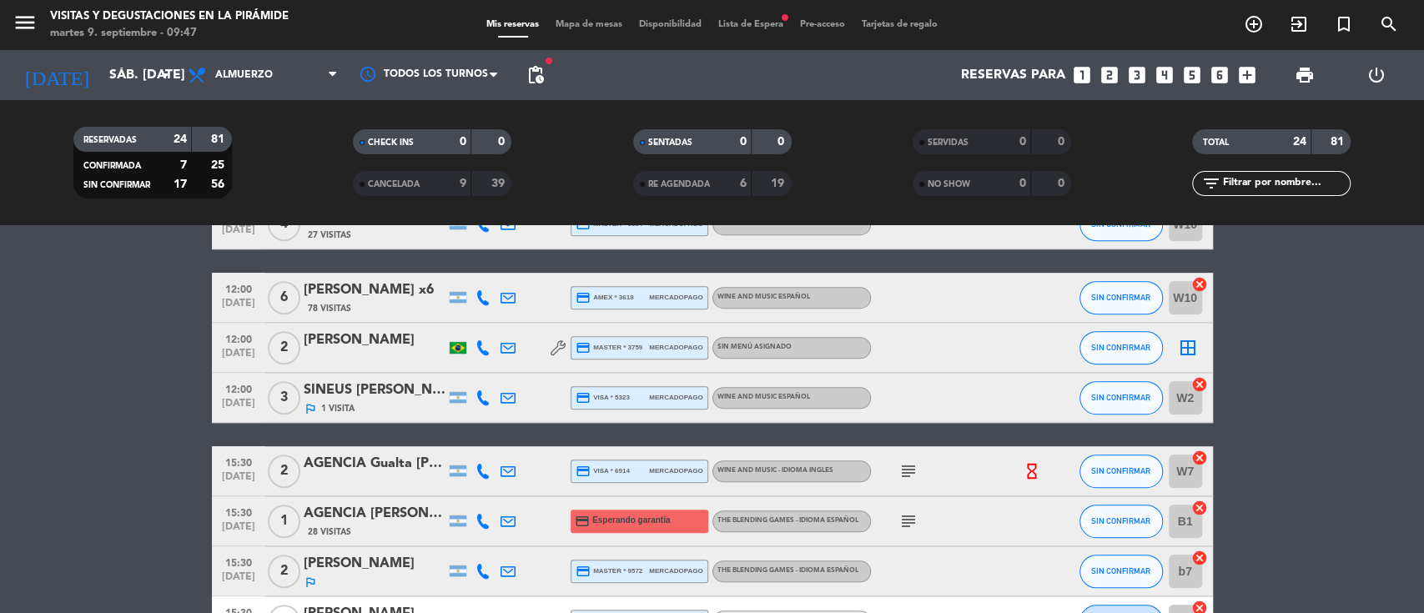
scroll to position [668, 0]
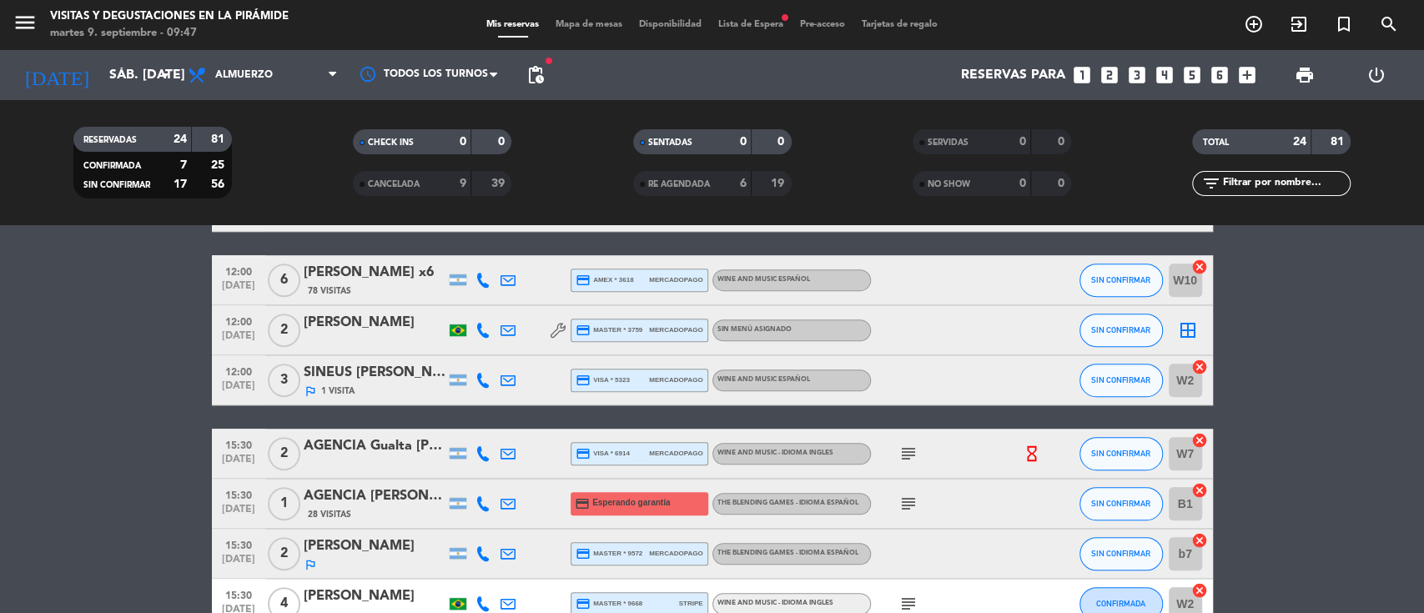
click at [330, 329] on div "[PERSON_NAME]" at bounding box center [375, 323] width 142 height 22
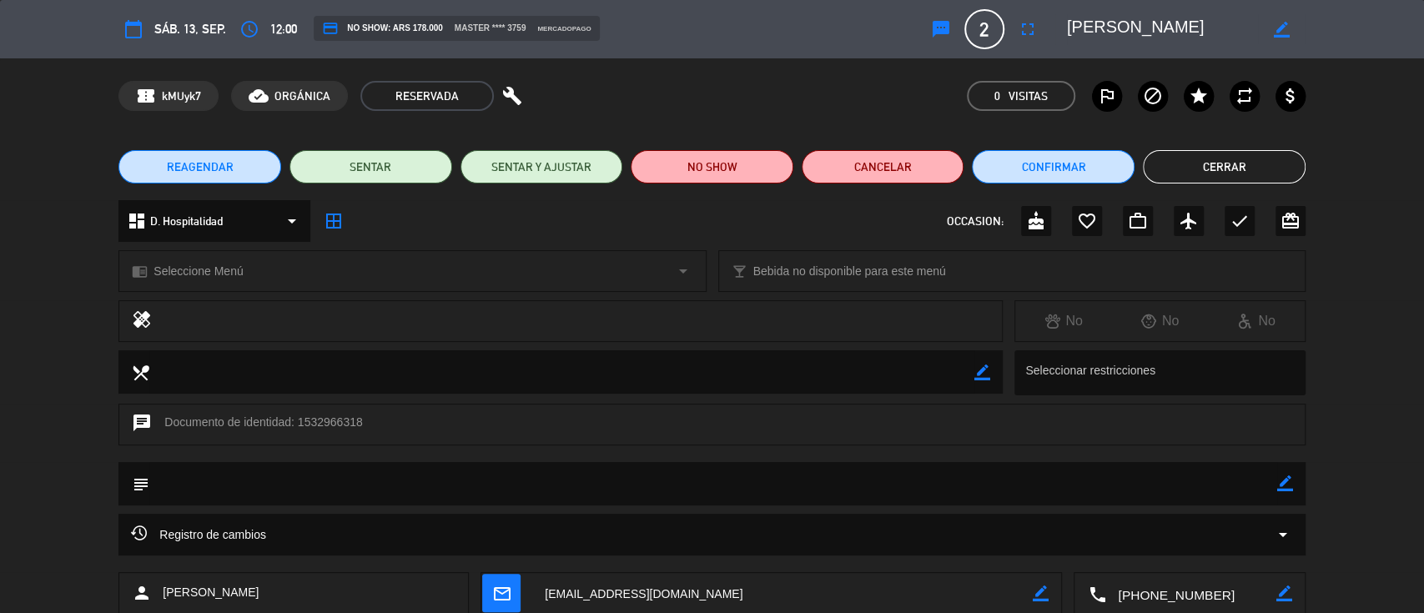
click at [220, 223] on span "D. Hospitalidad" at bounding box center [186, 221] width 73 height 19
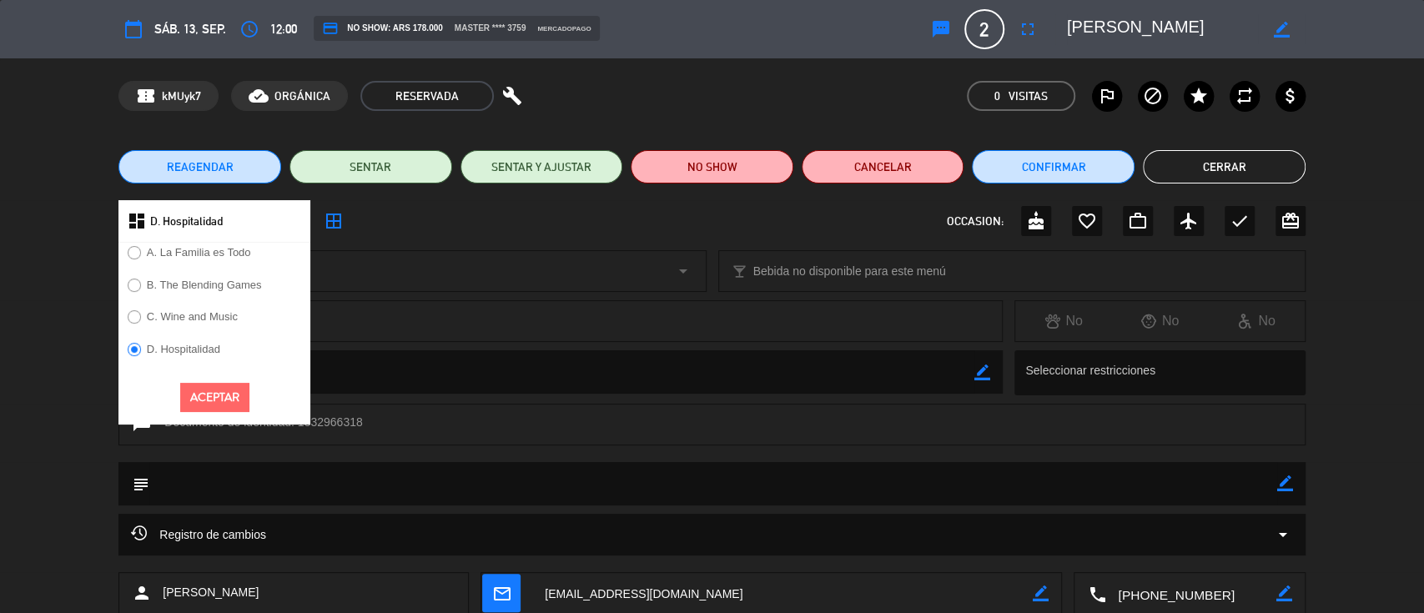
click at [202, 320] on label "C. Wine and Music" at bounding box center [192, 316] width 91 height 11
click at [206, 391] on button "Aceptar" at bounding box center [214, 397] width 69 height 29
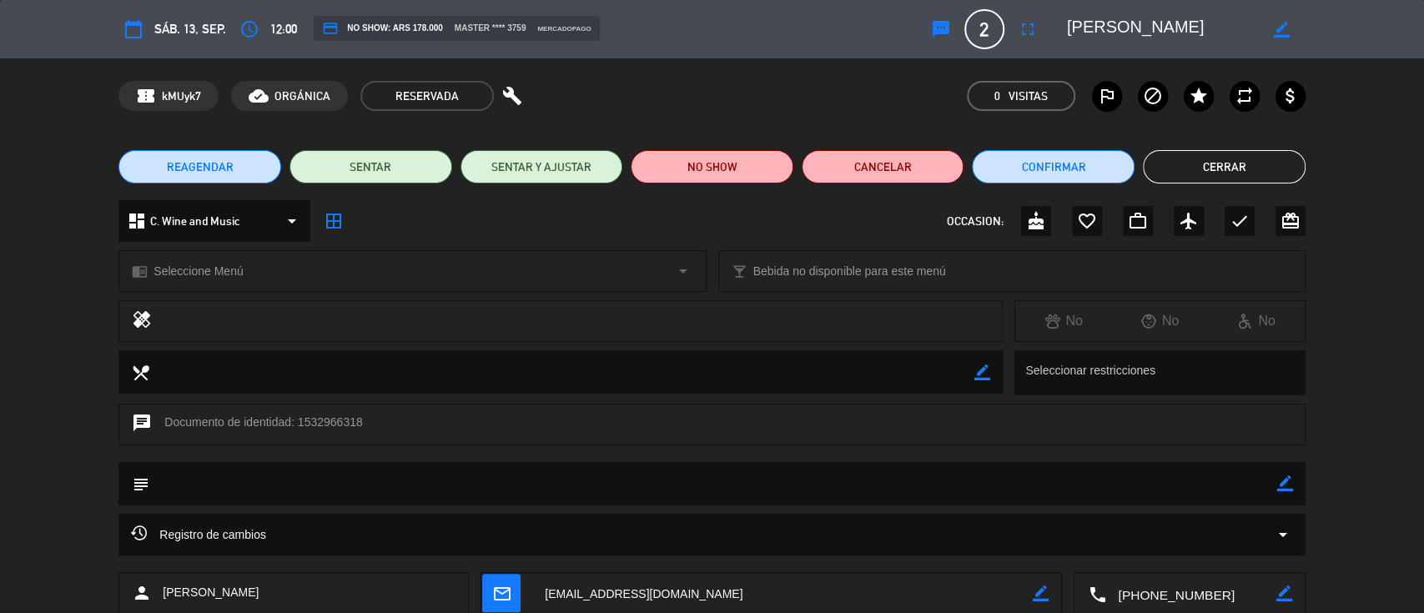
click at [205, 266] on span "Seleccione Menú" at bounding box center [198, 271] width 89 height 19
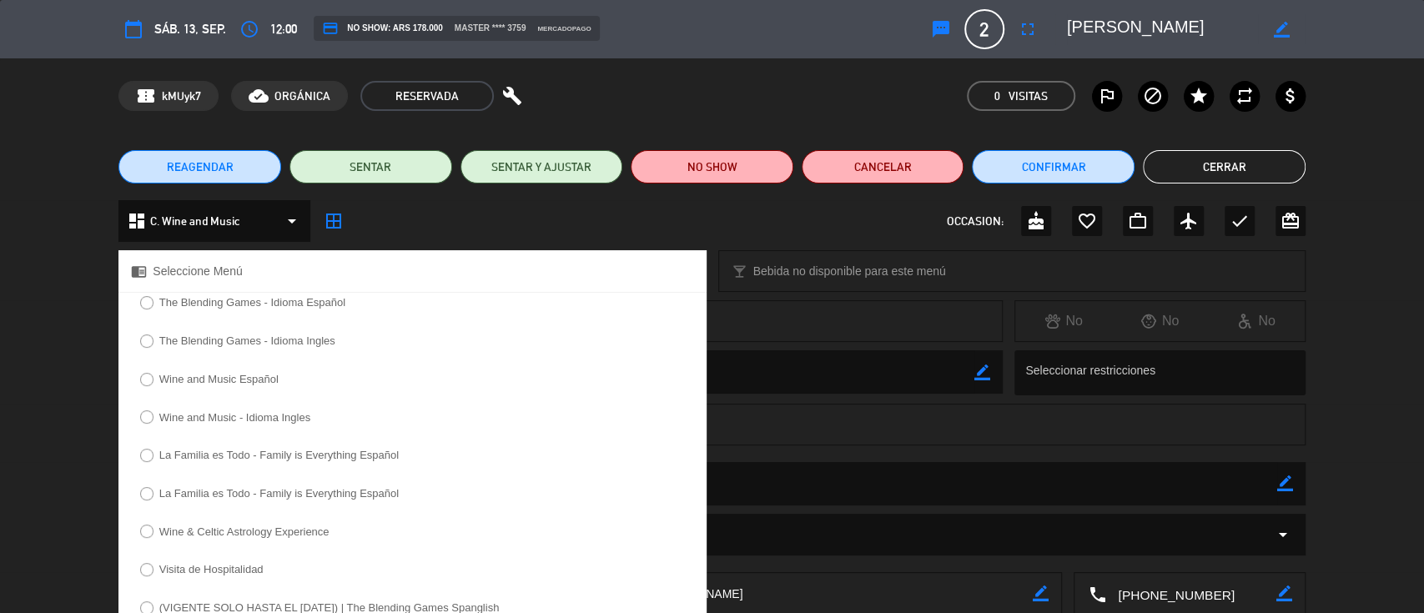
click at [208, 374] on label "Wine and Music Español" at bounding box center [218, 379] width 119 height 11
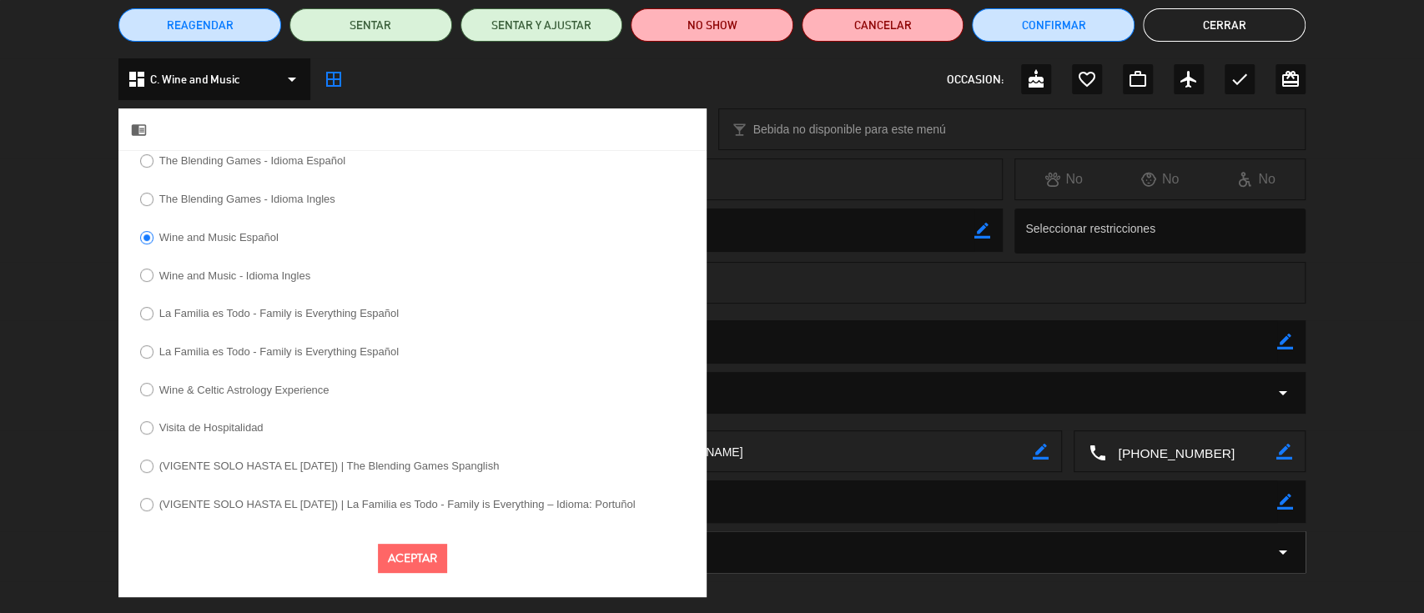
scroll to position [152, 0]
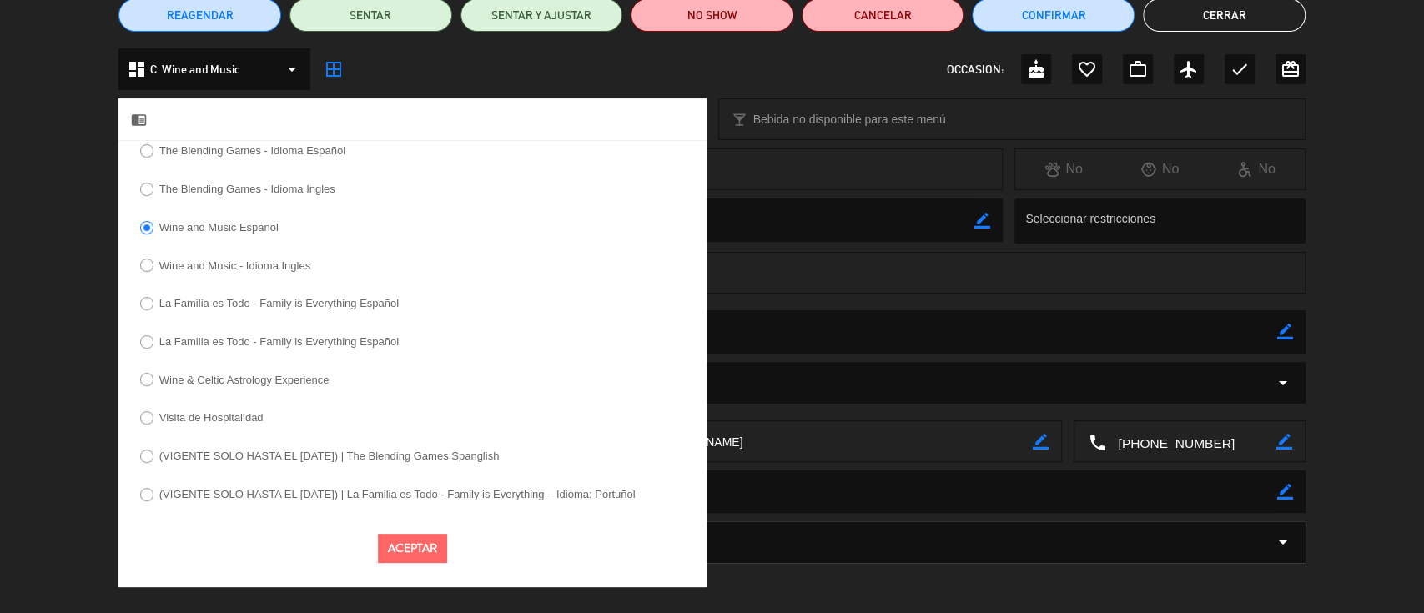
drag, startPoint x: 407, startPoint y: 545, endPoint x: 395, endPoint y: 492, distance: 54.0
click at [407, 546] on button "Aceptar" at bounding box center [412, 548] width 69 height 29
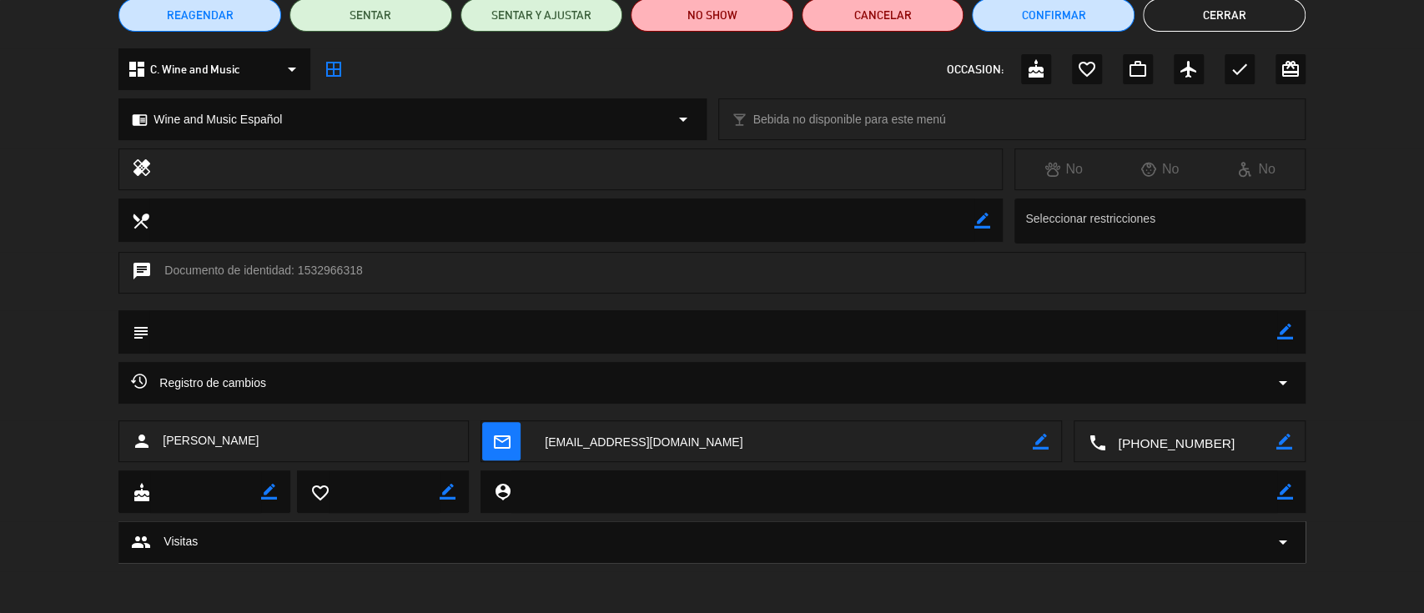
click at [1283, 333] on icon "border_color" at bounding box center [1286, 332] width 16 height 16
click at [1223, 341] on textarea at bounding box center [713, 331] width 1128 height 43
click at [1281, 329] on icon at bounding box center [1286, 332] width 16 height 16
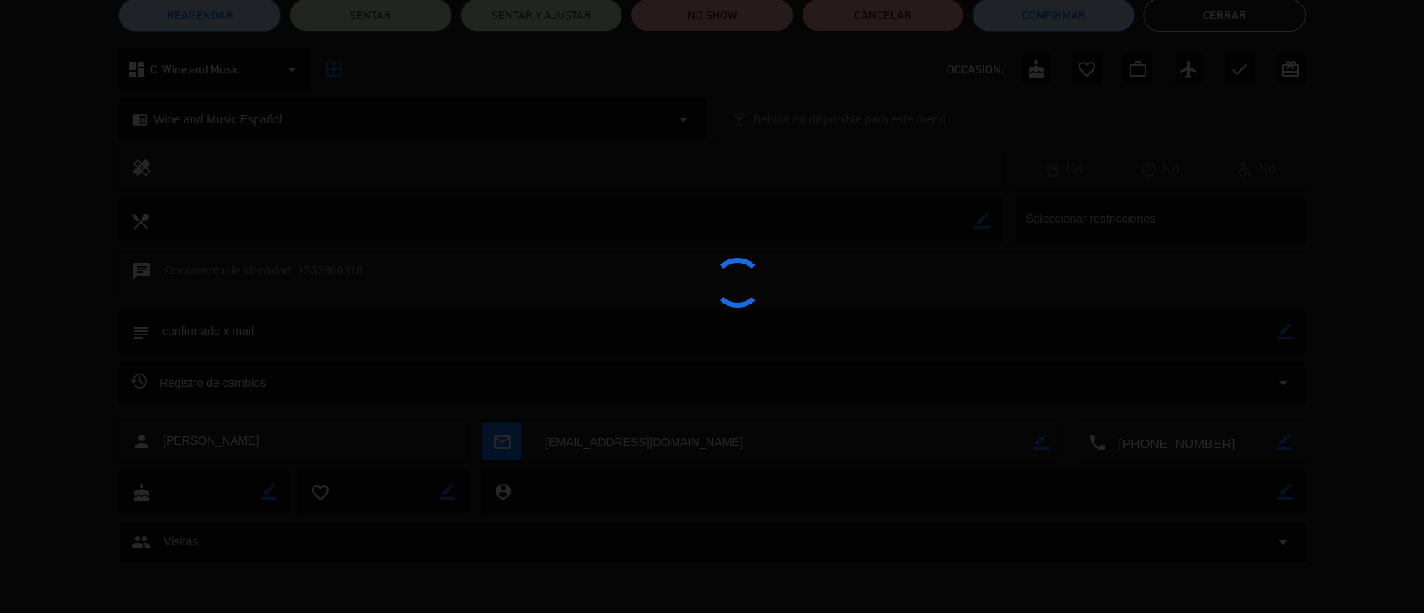
type textarea "confirmado x mail"
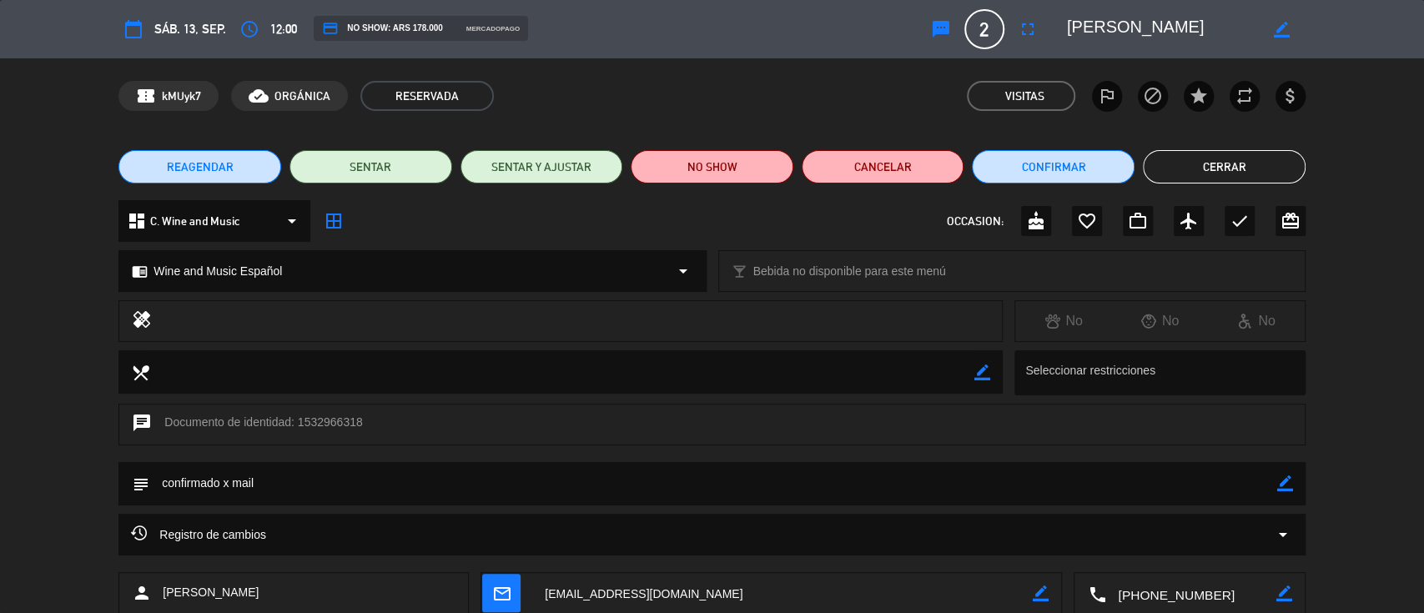
scroll to position [0, 0]
click at [1192, 167] on button "Cerrar" at bounding box center [1224, 166] width 163 height 33
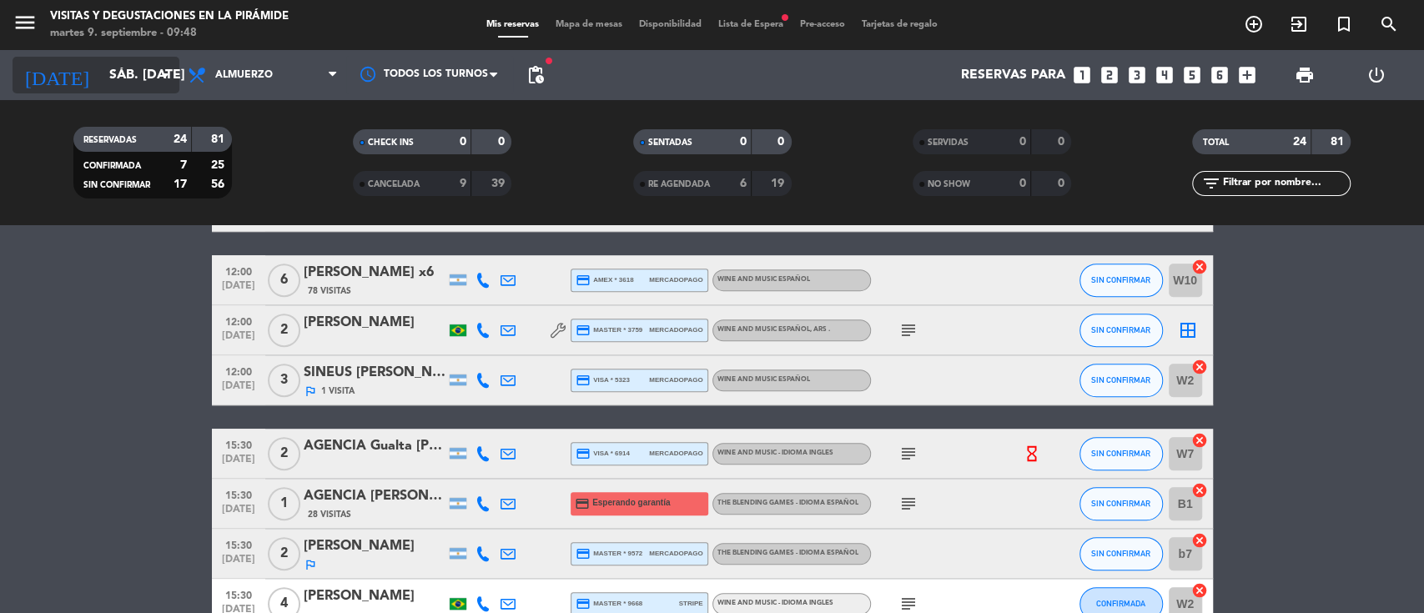
click at [121, 73] on input "sáb. [DATE]" at bounding box center [189, 75] width 176 height 33
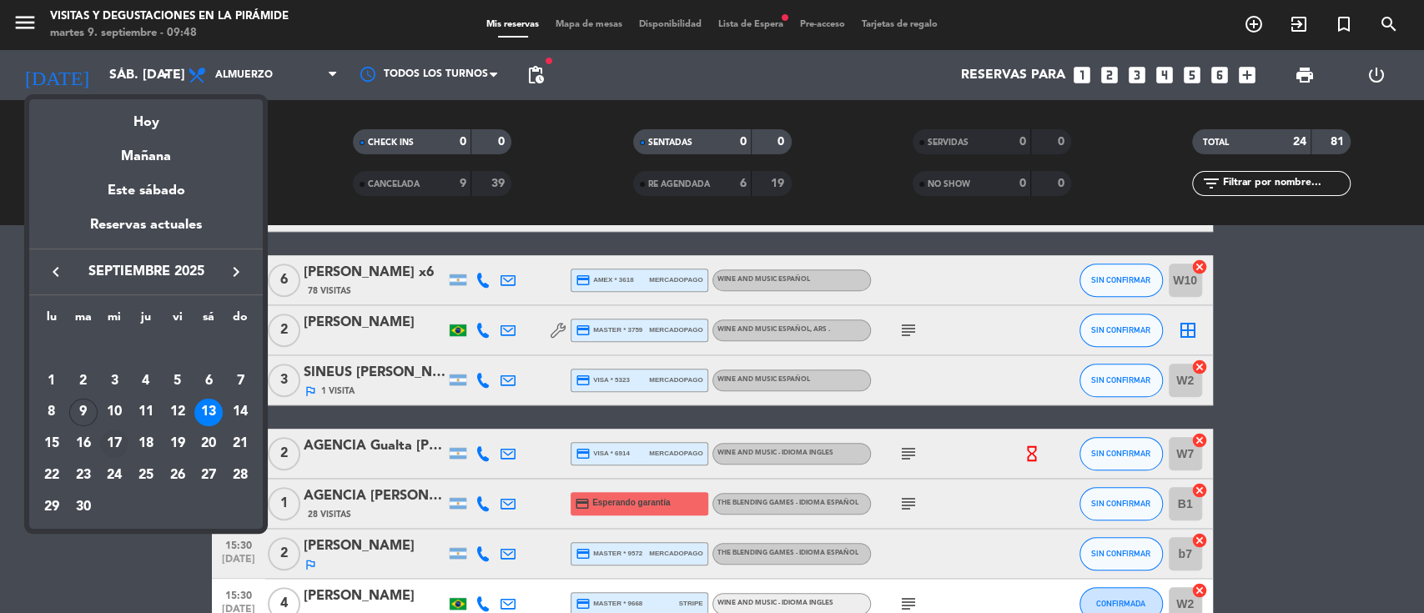
click at [113, 447] on div "17" at bounding box center [114, 444] width 28 height 28
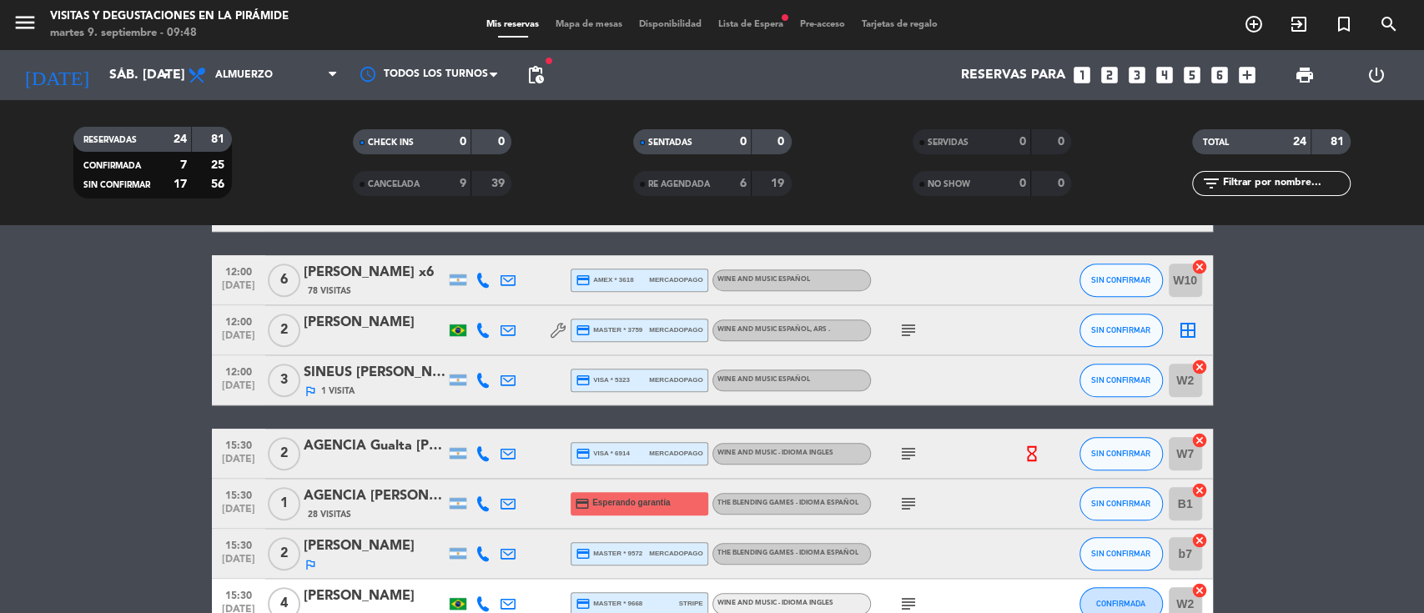
type input "mié. [DATE]"
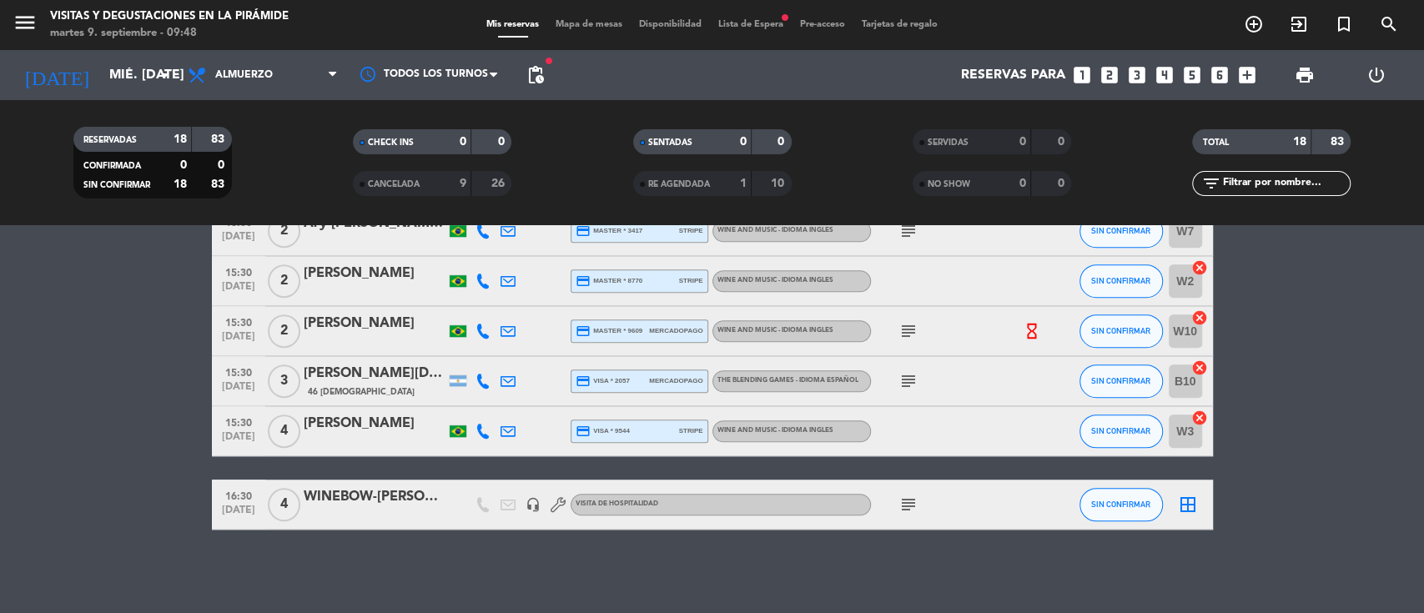
scroll to position [702, 0]
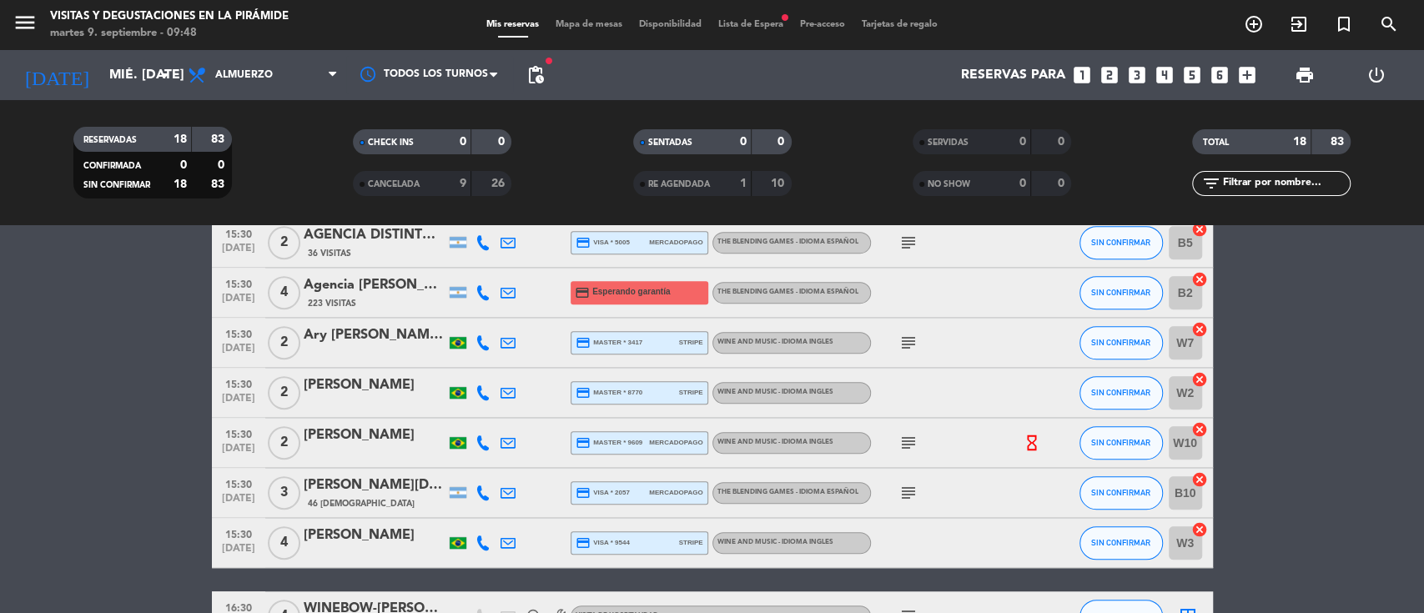
click at [355, 440] on div "[PERSON_NAME]" at bounding box center [375, 436] width 142 height 22
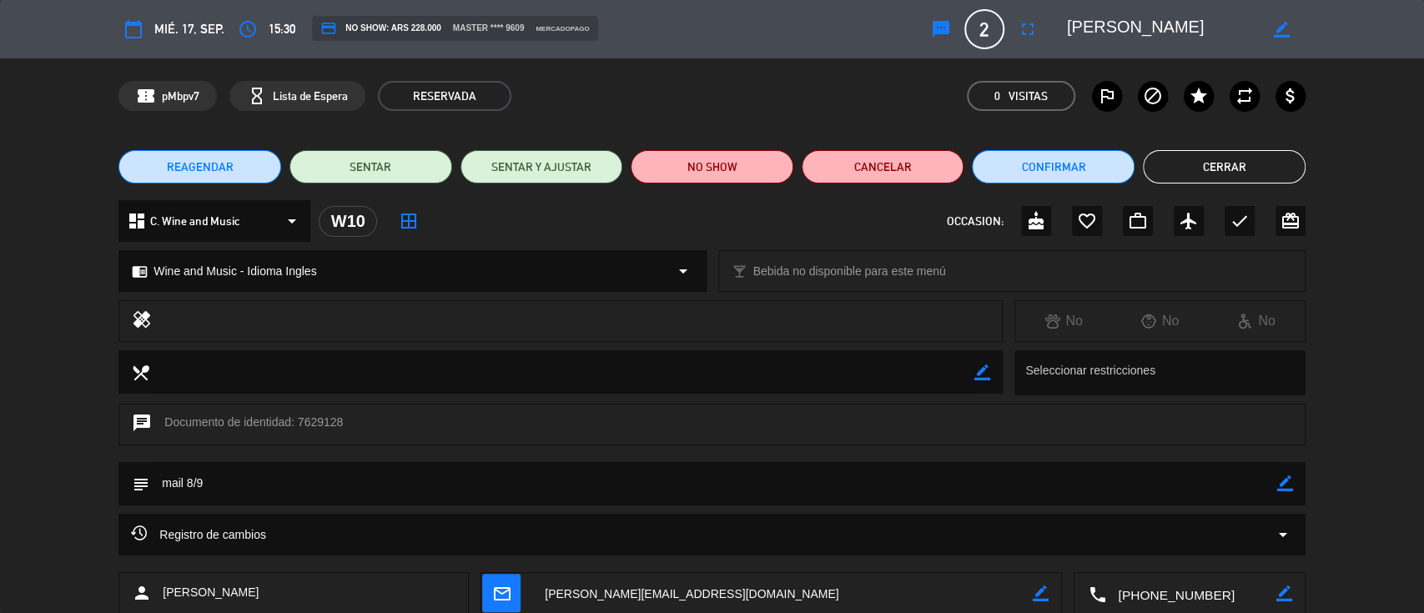
click at [1288, 482] on icon "border_color" at bounding box center [1286, 484] width 16 height 16
drag, startPoint x: 1101, startPoint y: 484, endPoint x: 97, endPoint y: 496, distance: 1004.0
click at [97, 496] on div "subject" at bounding box center [712, 488] width 1424 height 52
click at [1288, 477] on icon at bounding box center [1286, 484] width 16 height 16
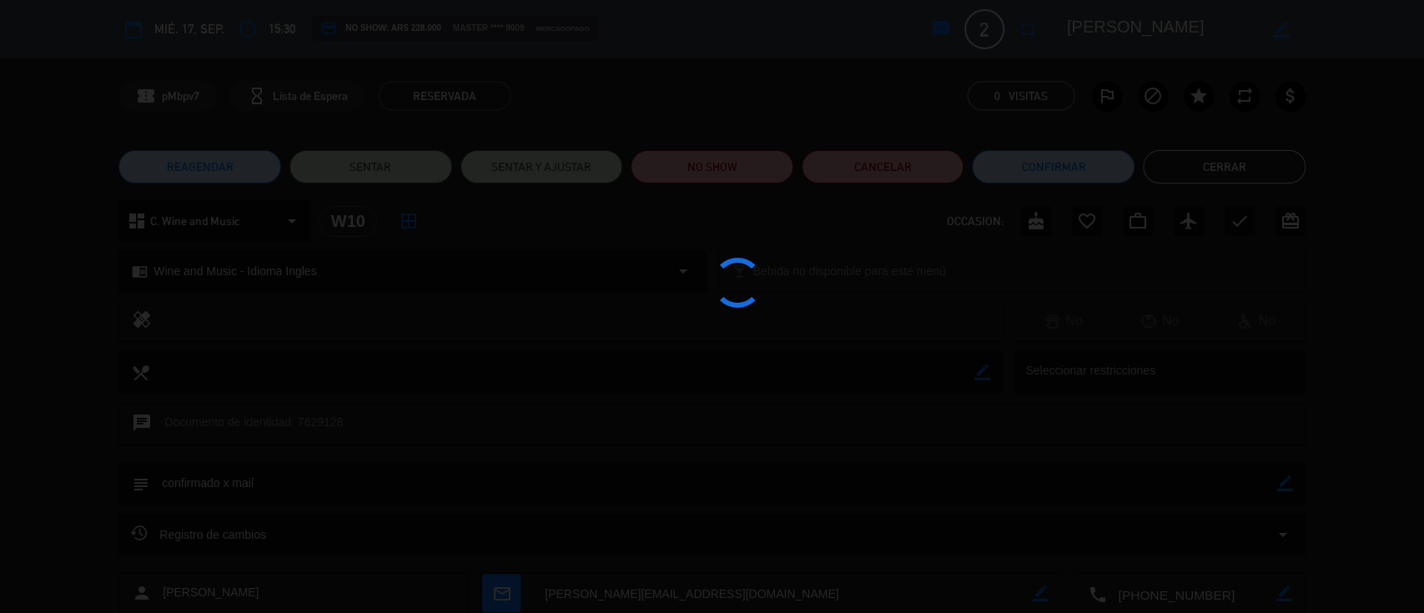
type textarea "confirmado x mail"
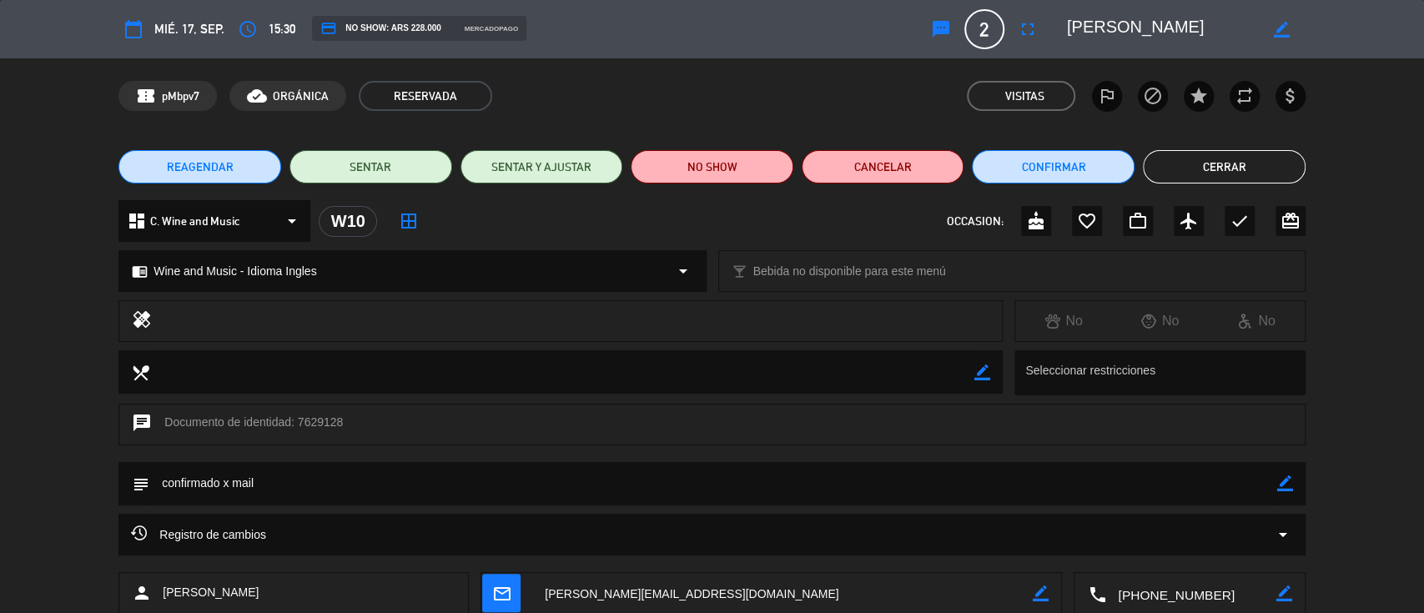
drag, startPoint x: 1264, startPoint y: 170, endPoint x: 708, endPoint y: 158, distance: 556.7
click at [1263, 170] on button "Cerrar" at bounding box center [1224, 166] width 163 height 33
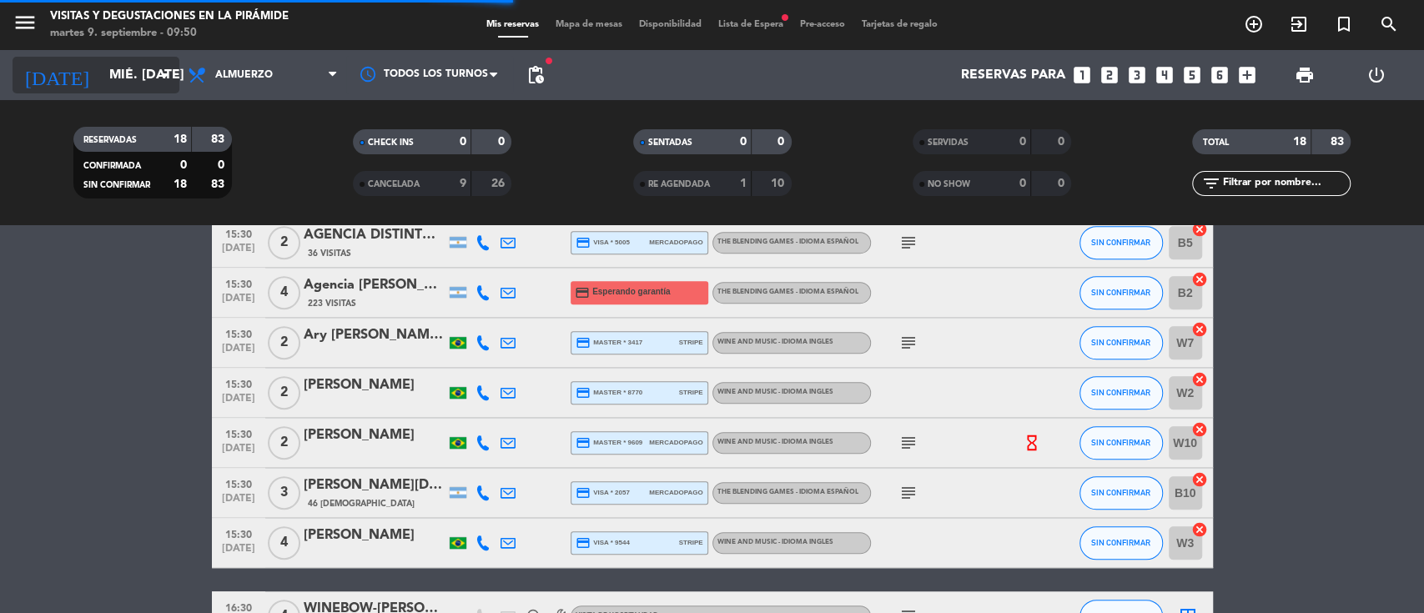
click at [120, 68] on input "mié. [DATE]" at bounding box center [189, 75] width 176 height 33
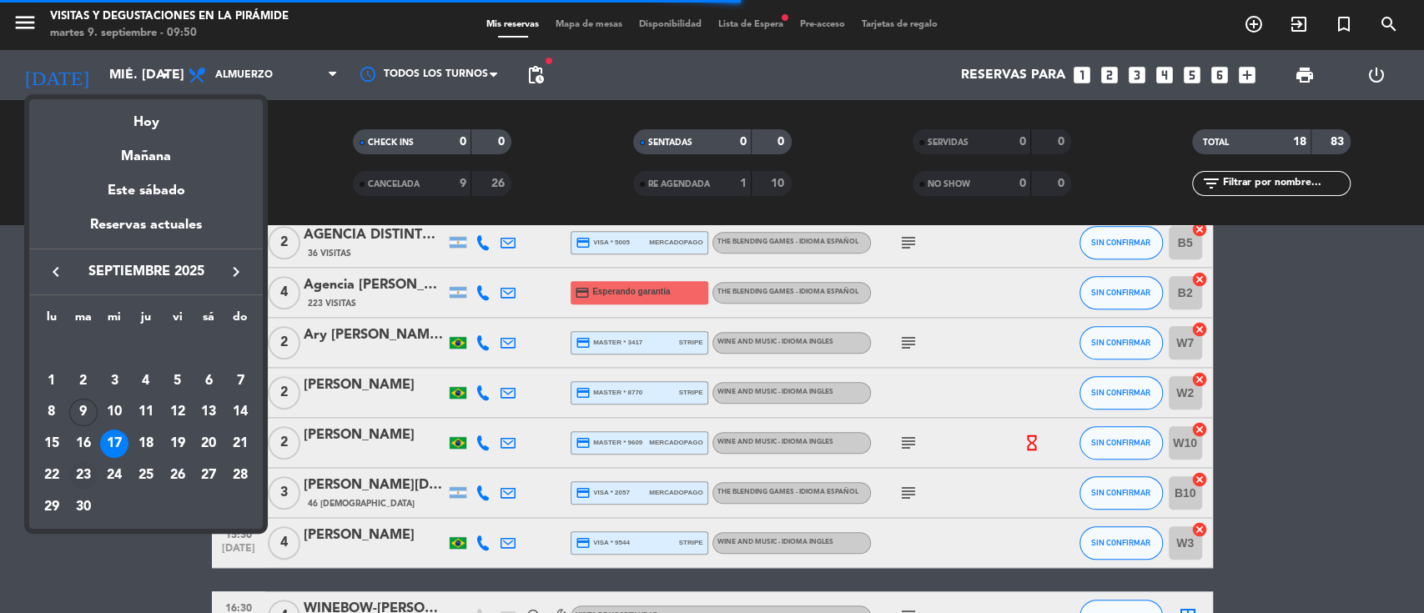
click at [83, 476] on div "23" at bounding box center [83, 475] width 28 height 28
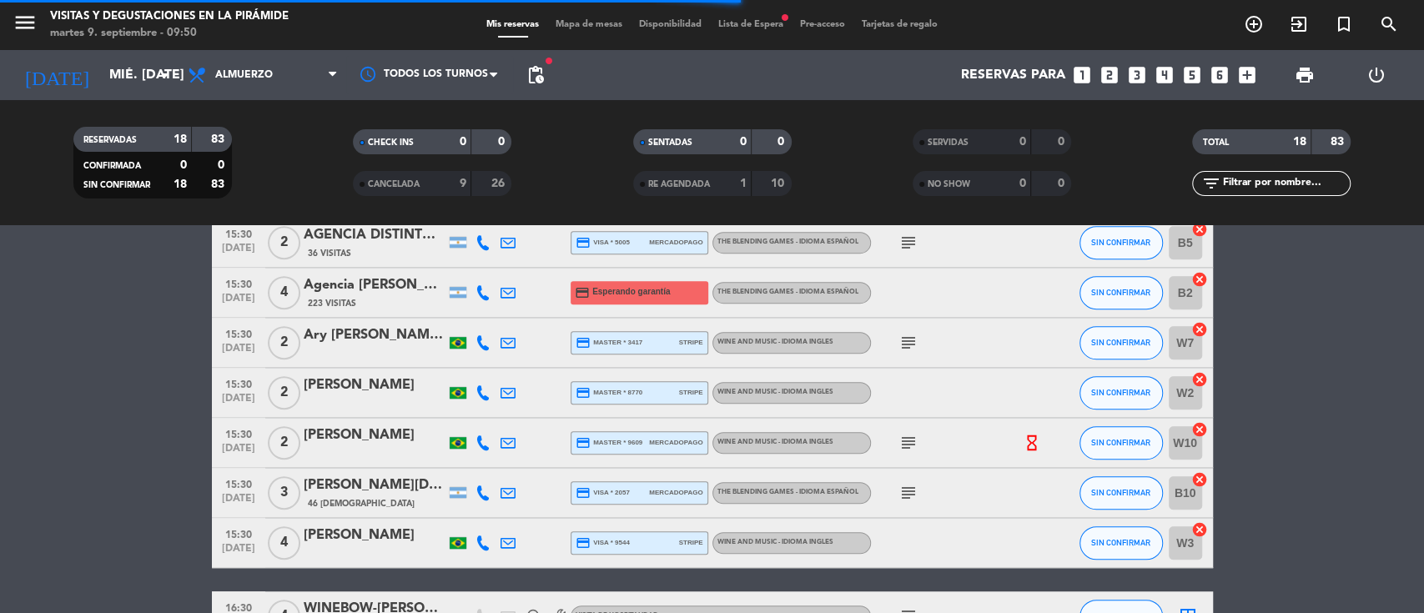
type input "[DATE] sep."
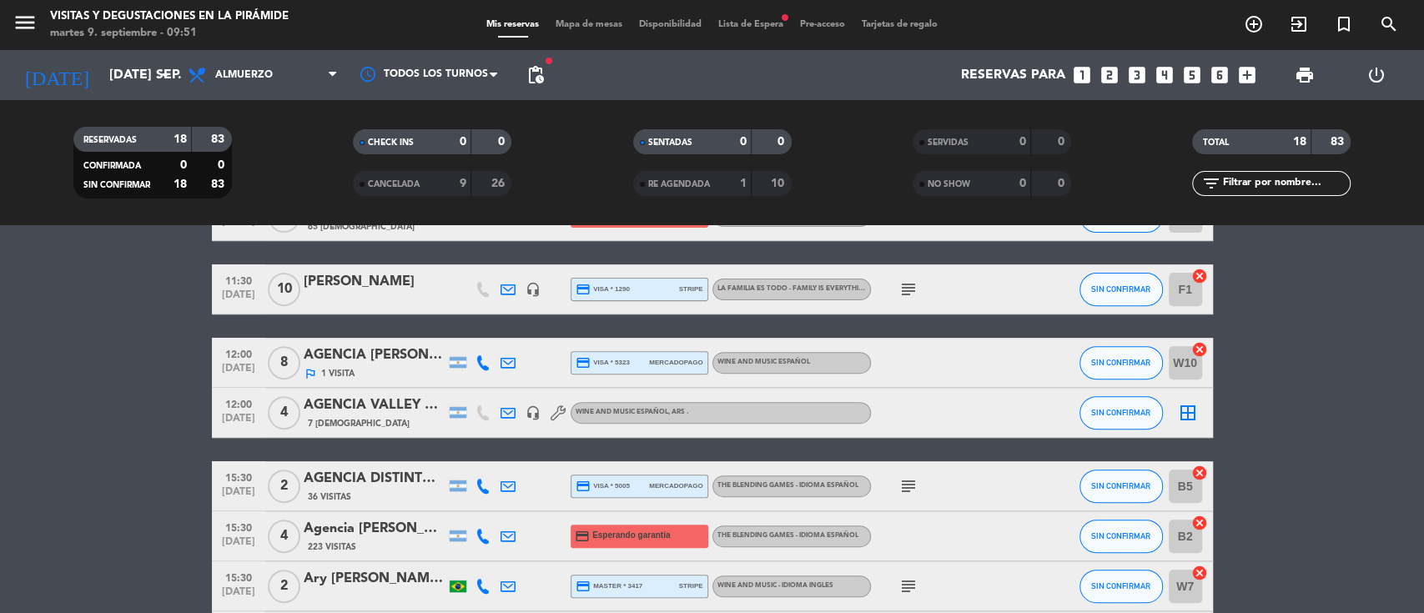
scroll to position [480, 0]
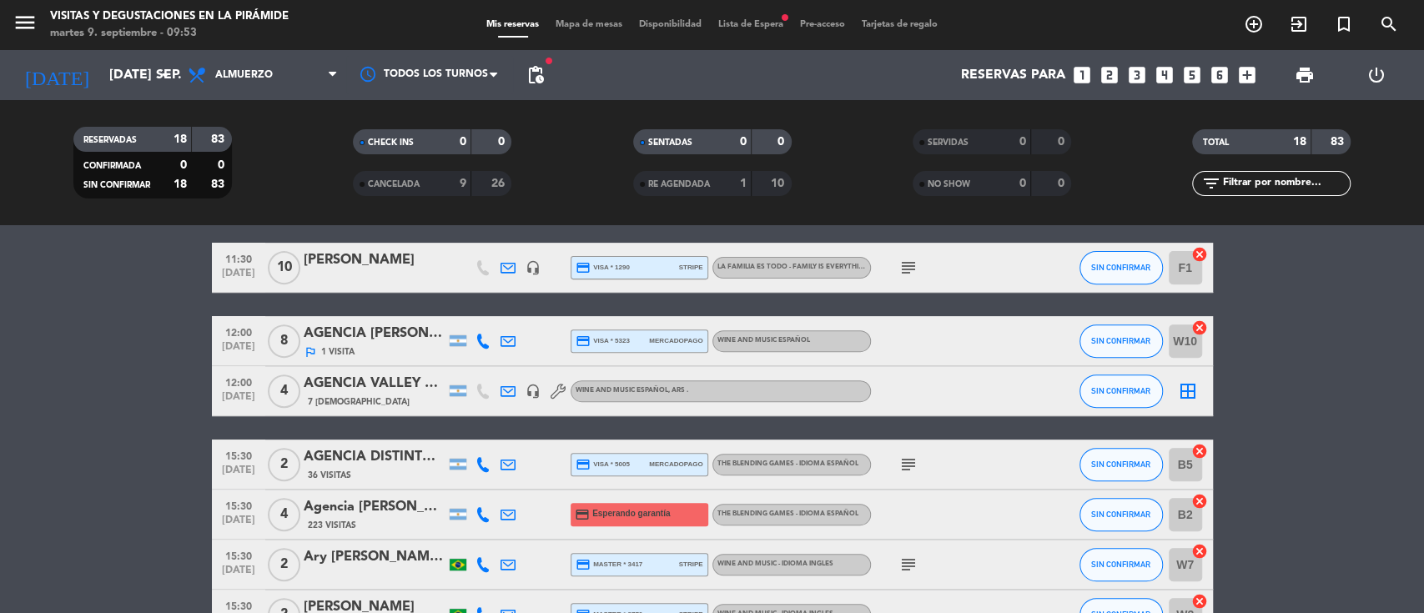
click at [0, 317] on bookings-row "09:30 [DATE] 2 AGENCIA [PERSON_NAME] de [PERSON_NAME] Tanus 4 Visitas headset_m…" at bounding box center [712, 342] width 1424 height 1041
